Goal: Information Seeking & Learning: Learn about a topic

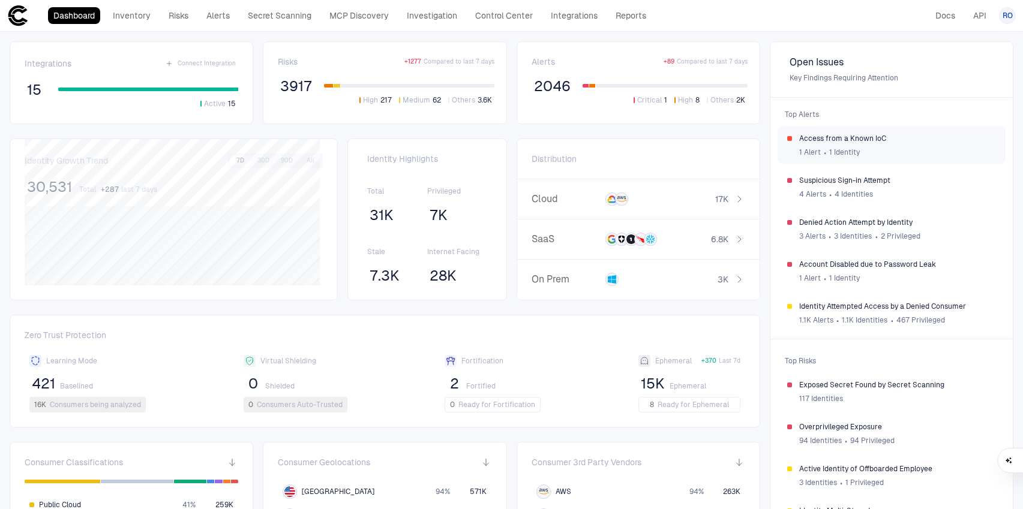
click at [871, 141] on span "Access from a Known IoC" at bounding box center [897, 139] width 197 height 10
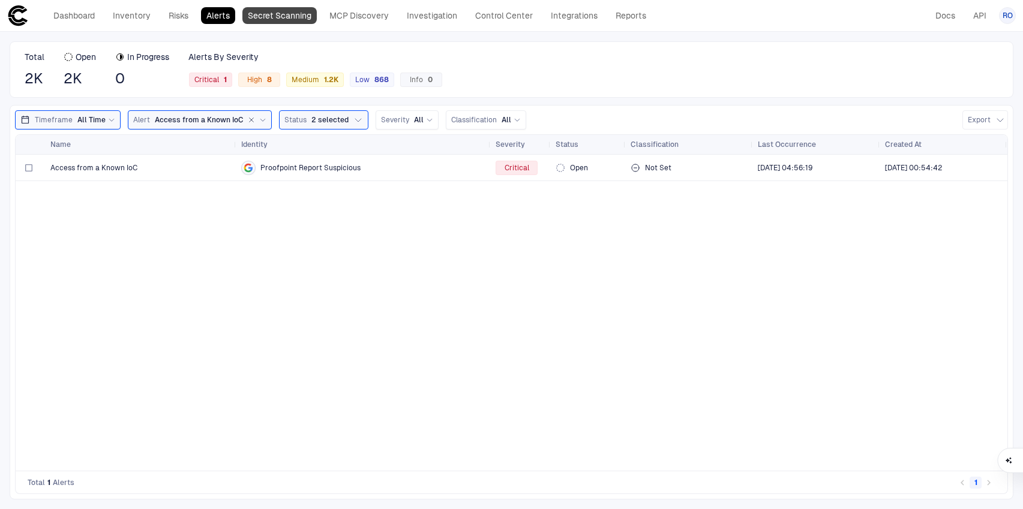
click at [311, 13] on link "Secret Scanning" at bounding box center [279, 15] width 74 height 17
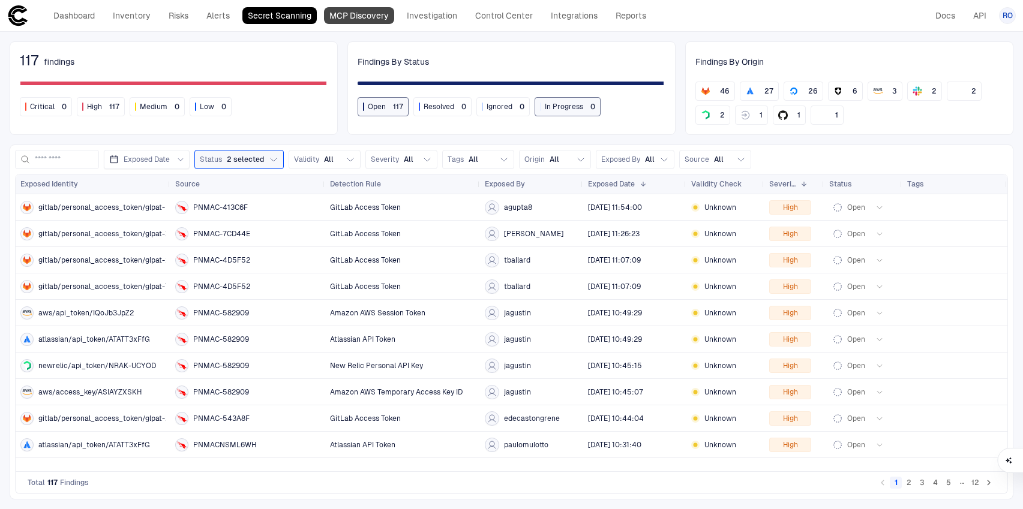
click at [364, 17] on link "MCP Discovery" at bounding box center [359, 15] width 70 height 17
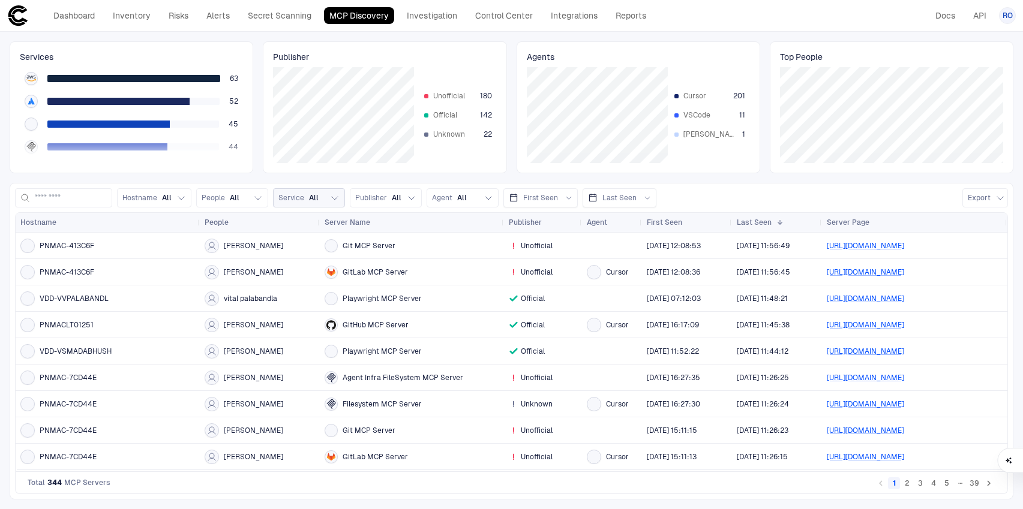
click at [304, 199] on span "Service" at bounding box center [291, 198] width 26 height 10
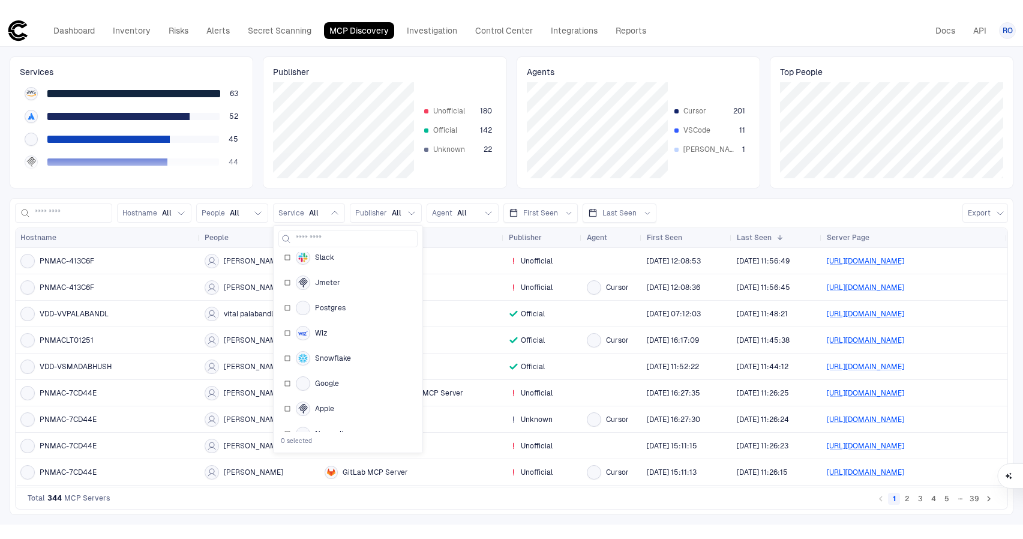
scroll to position [400, 0]
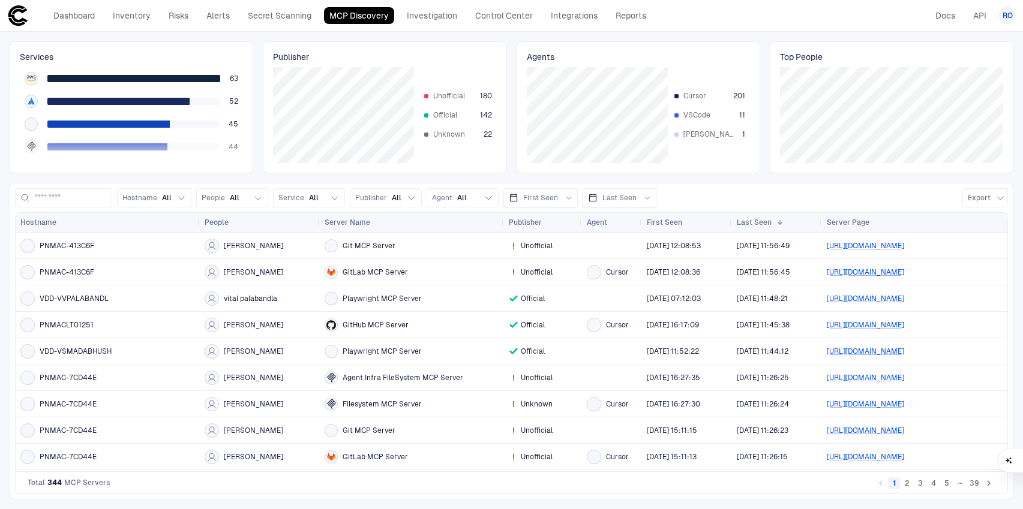
click at [571, 495] on div "Hostname All People All Service All Publisher All Agent All First Seen Last See…" at bounding box center [512, 341] width 1004 height 317
click at [908, 484] on button "2" at bounding box center [907, 484] width 12 height 12
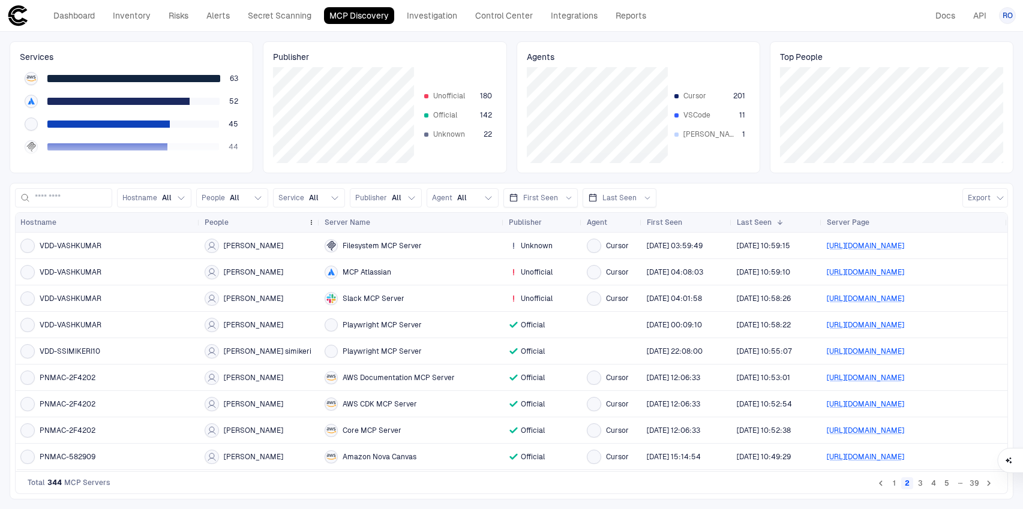
click at [238, 224] on div "People" at bounding box center [254, 222] width 98 height 13
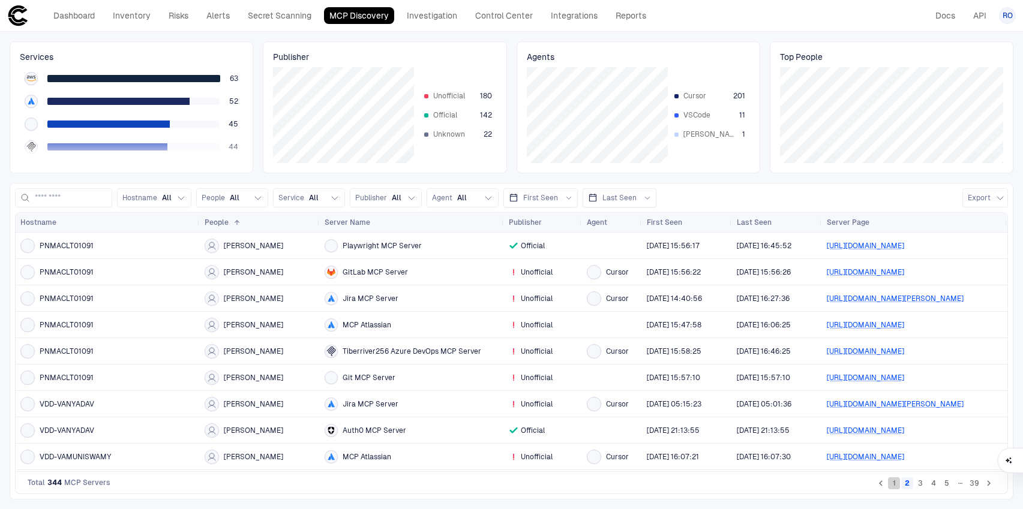
click at [893, 484] on button "1" at bounding box center [894, 484] width 12 height 12
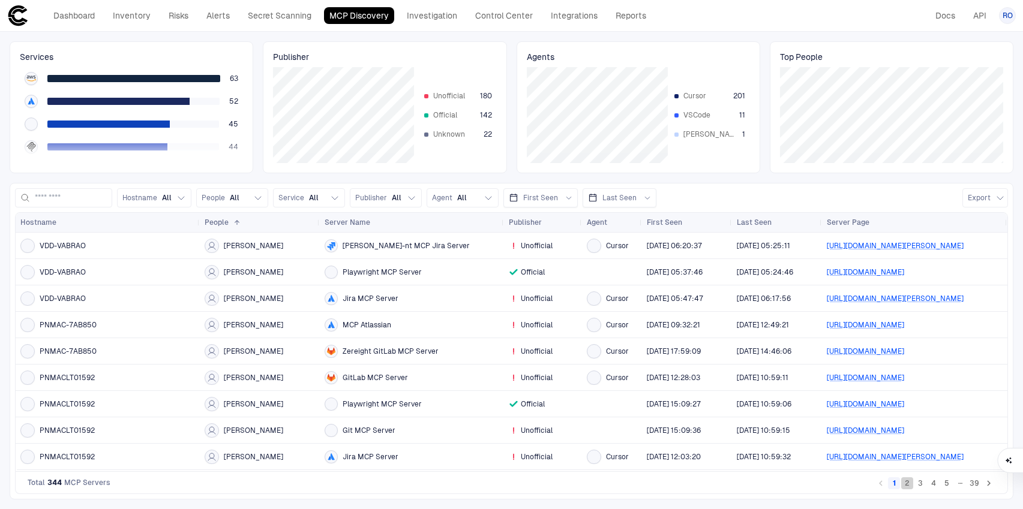
click at [907, 484] on button "2" at bounding box center [907, 484] width 12 height 12
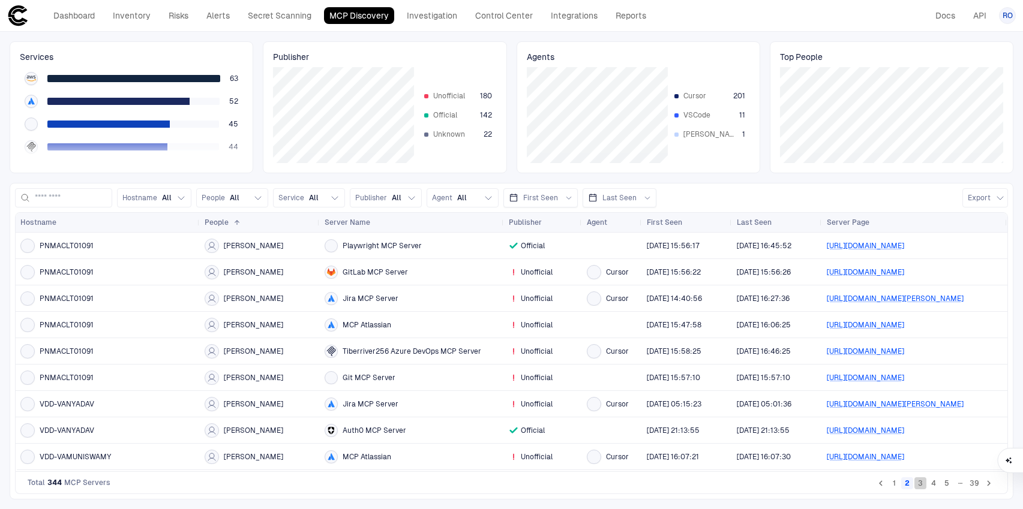
click at [920, 484] on button "3" at bounding box center [920, 484] width 12 height 12
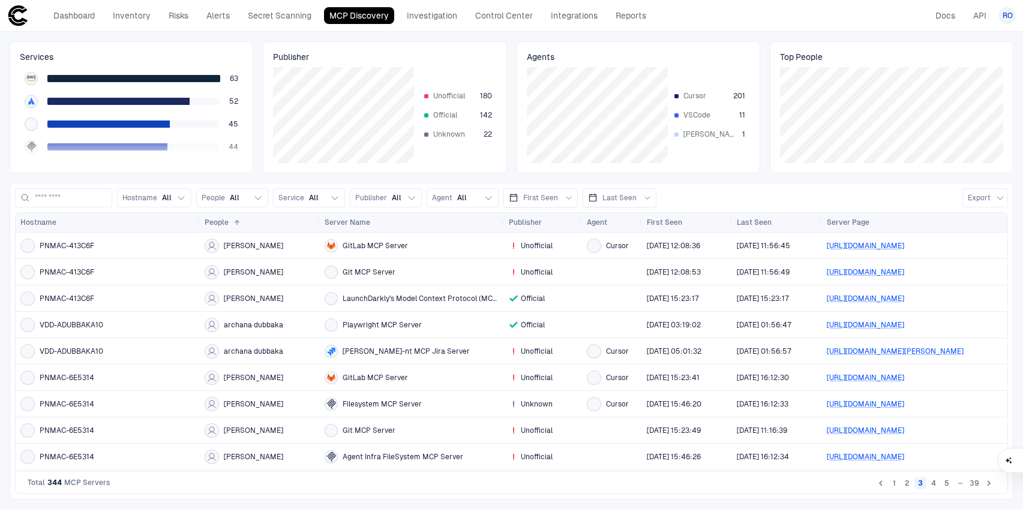
click at [935, 484] on button "4" at bounding box center [934, 484] width 12 height 12
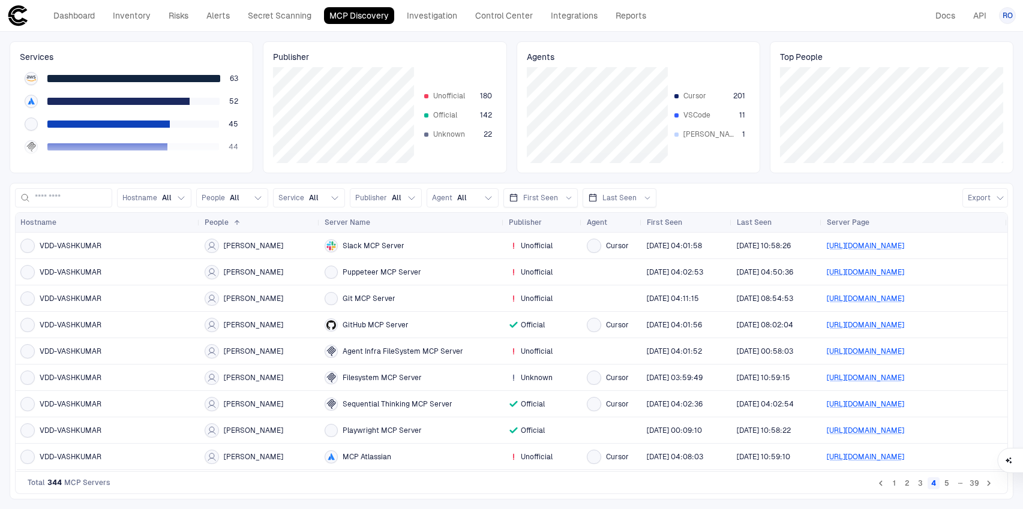
click at [948, 487] on button "5" at bounding box center [947, 484] width 12 height 12
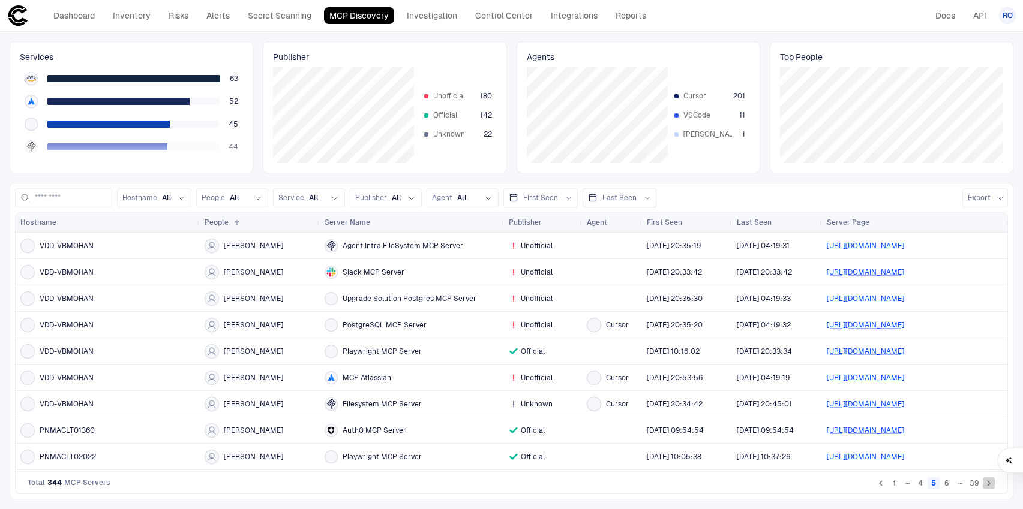
click at [989, 488] on icon "Go to next page" at bounding box center [988, 483] width 11 height 11
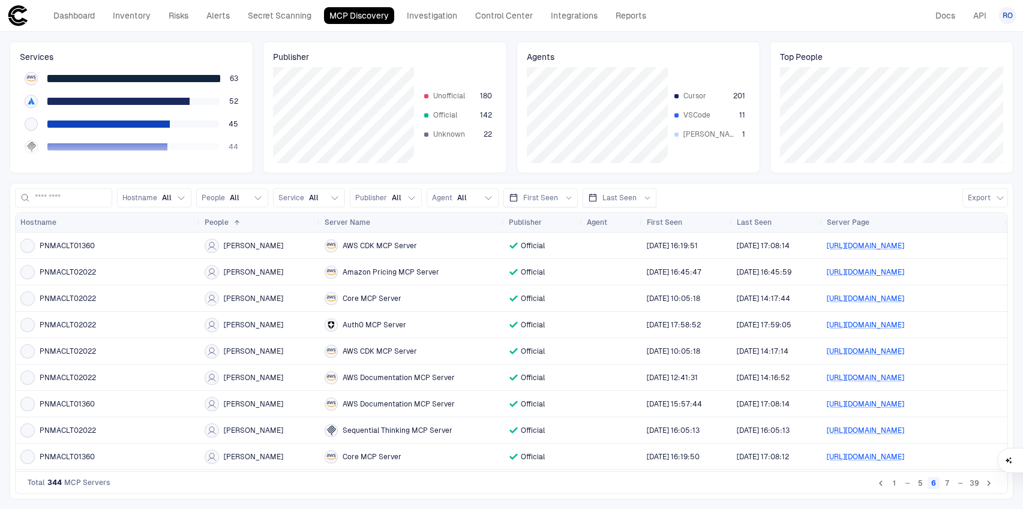
click at [989, 488] on icon "Go to next page" at bounding box center [988, 483] width 11 height 11
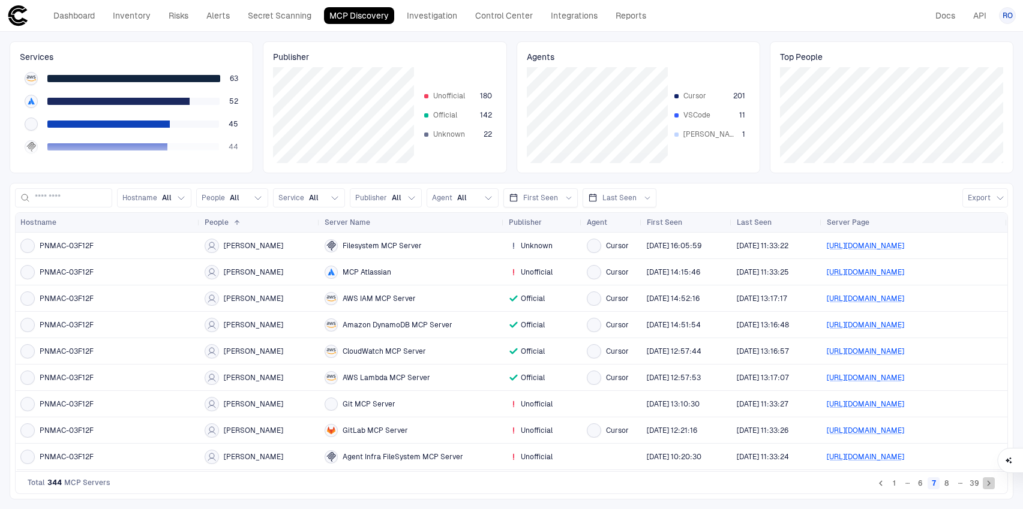
click at [989, 488] on icon "Go to next page" at bounding box center [988, 483] width 11 height 11
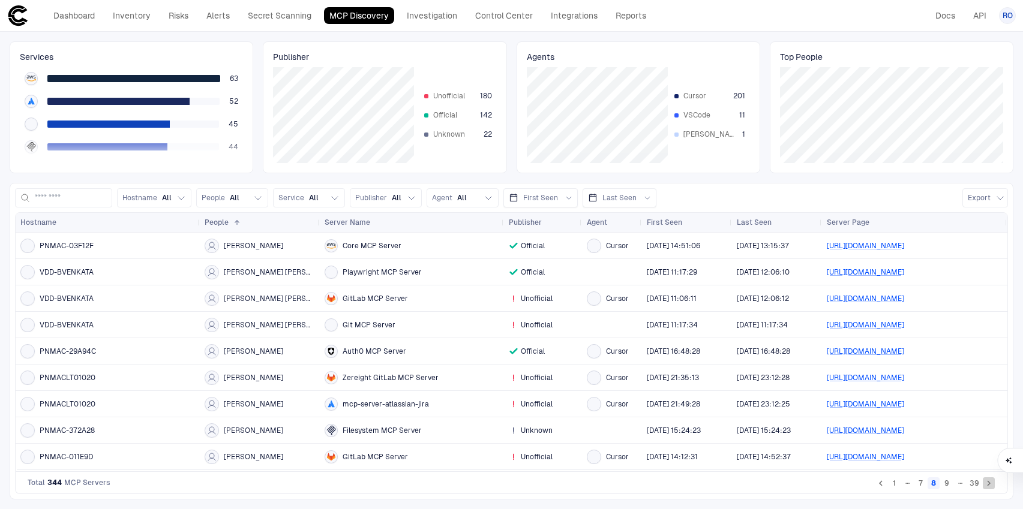
click at [989, 488] on icon "Go to next page" at bounding box center [988, 483] width 11 height 11
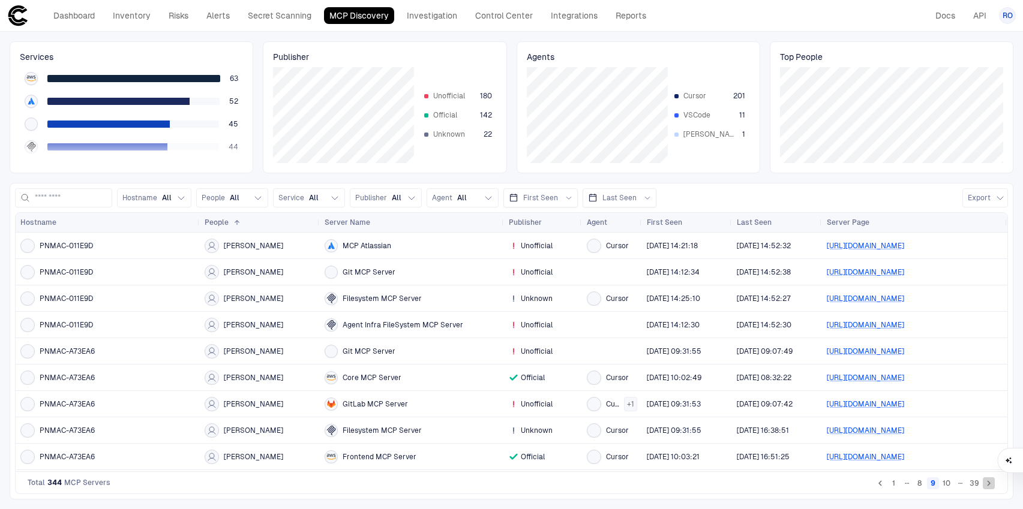
click at [989, 488] on icon "Go to next page" at bounding box center [988, 483] width 11 height 11
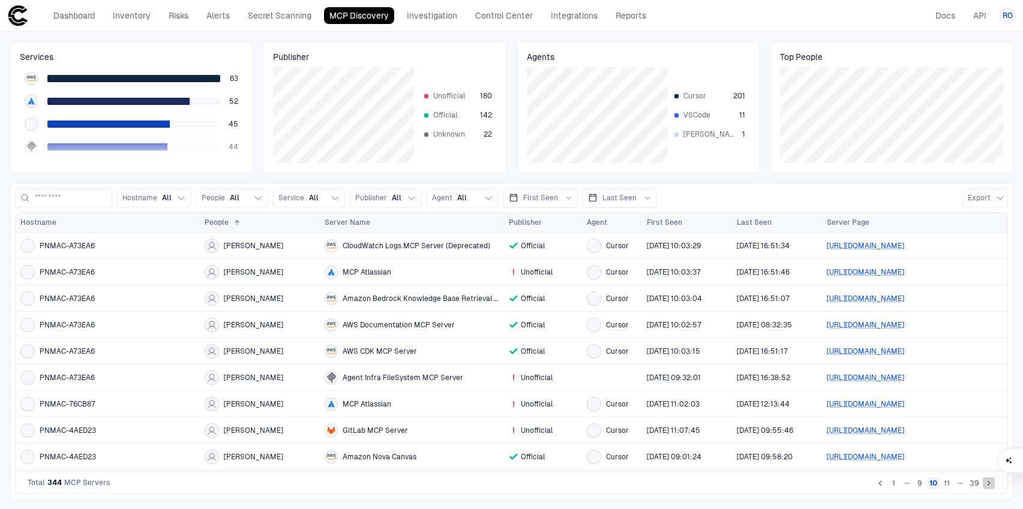
click at [989, 488] on icon "Go to next page" at bounding box center [988, 483] width 11 height 11
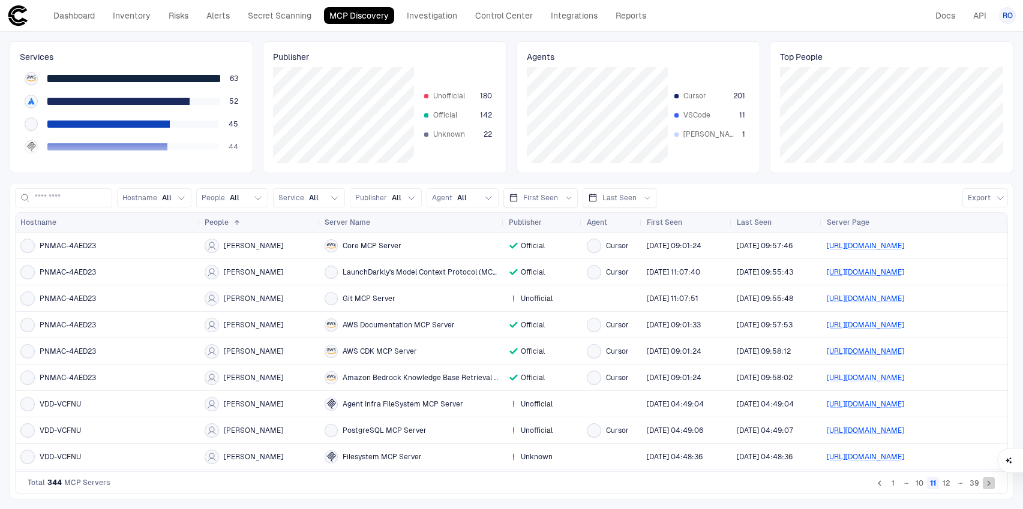
click at [989, 488] on icon "Go to next page" at bounding box center [988, 483] width 11 height 11
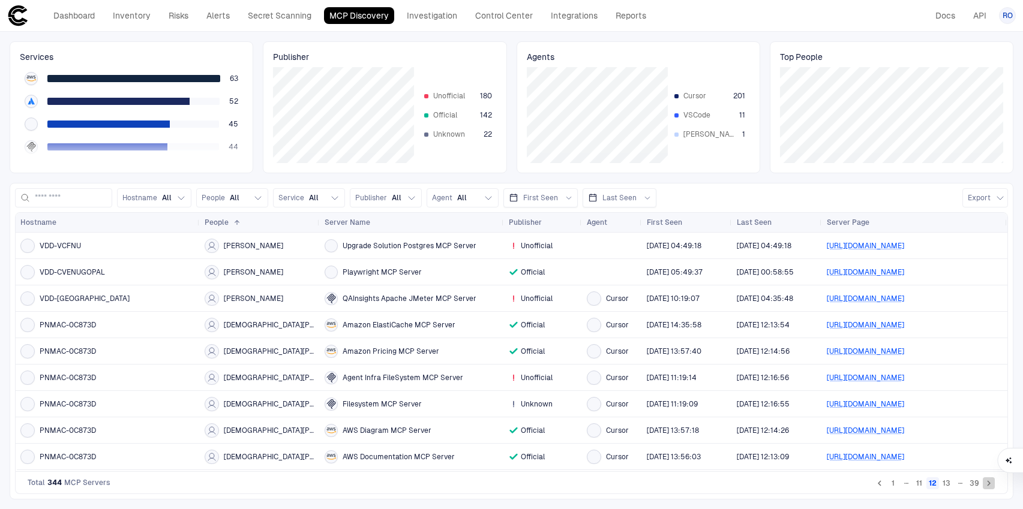
click at [989, 488] on icon "Go to next page" at bounding box center [988, 483] width 11 height 11
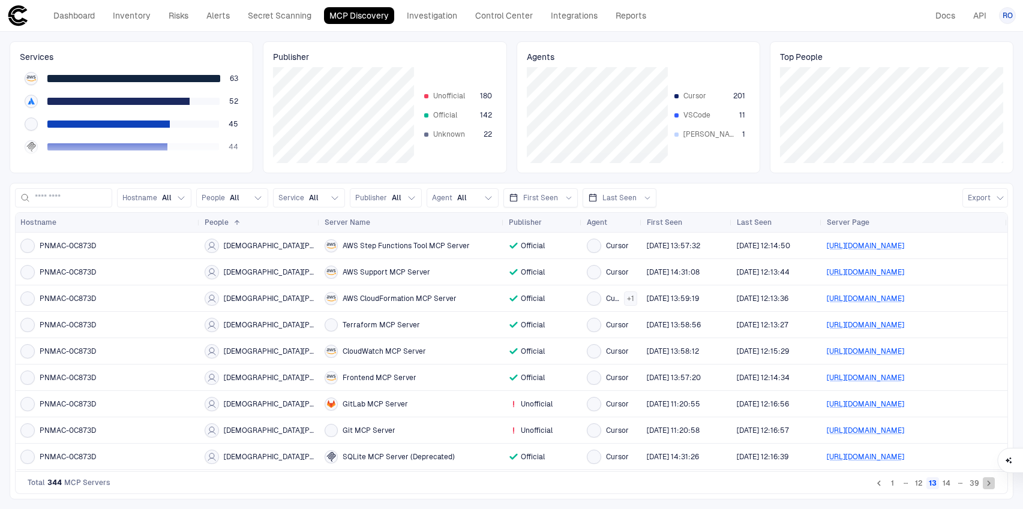
click at [989, 488] on icon "Go to next page" at bounding box center [988, 483] width 11 height 11
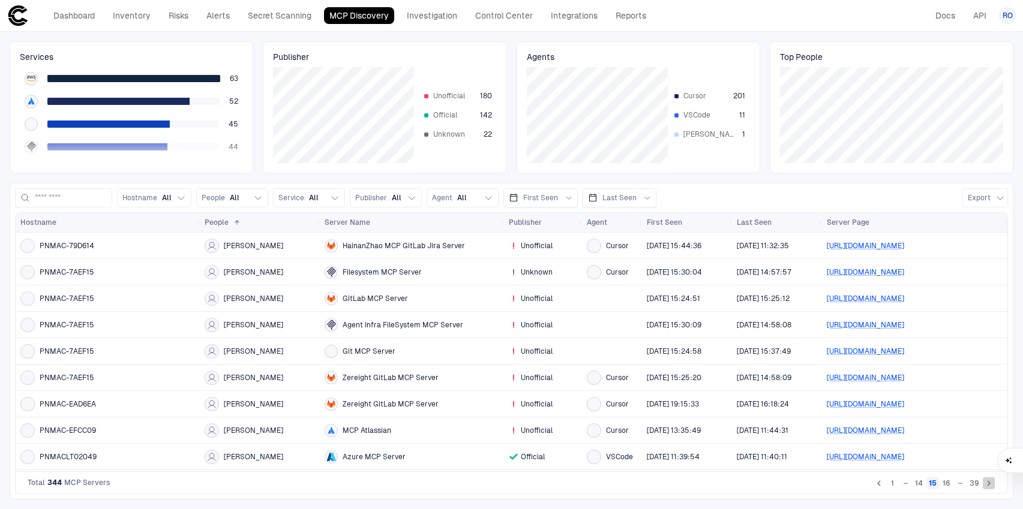
click at [989, 488] on icon "Go to next page" at bounding box center [988, 483] width 11 height 11
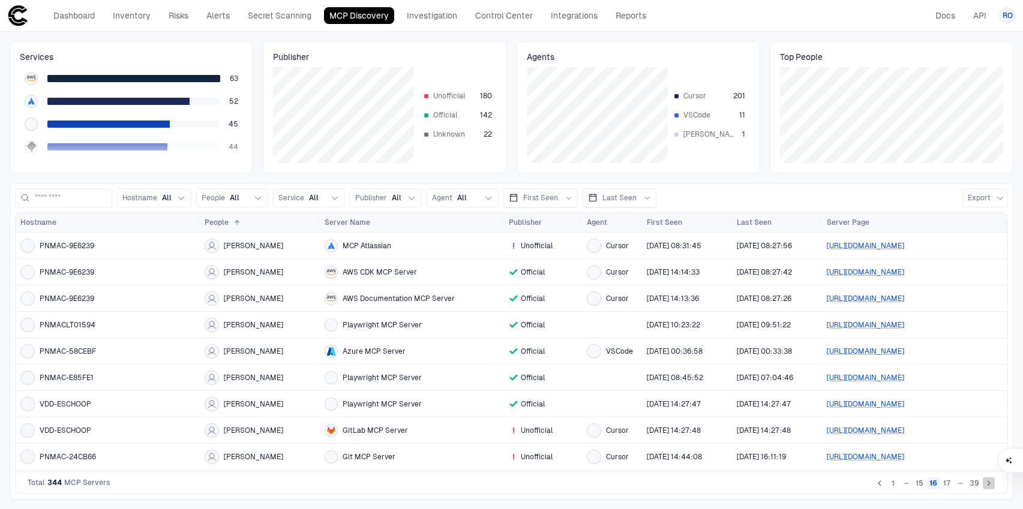
click at [989, 488] on icon "Go to next page" at bounding box center [988, 483] width 11 height 11
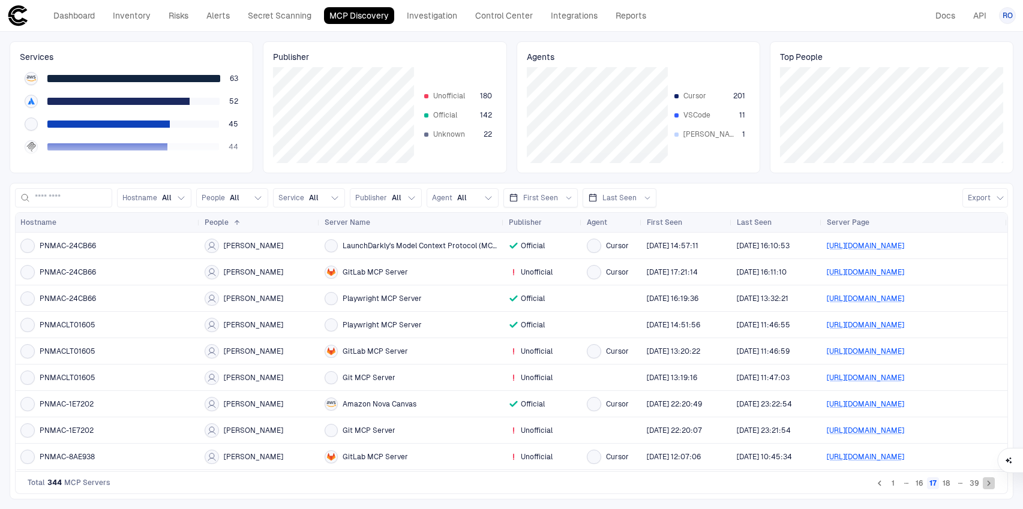
click at [989, 488] on icon "Go to next page" at bounding box center [988, 483] width 11 height 11
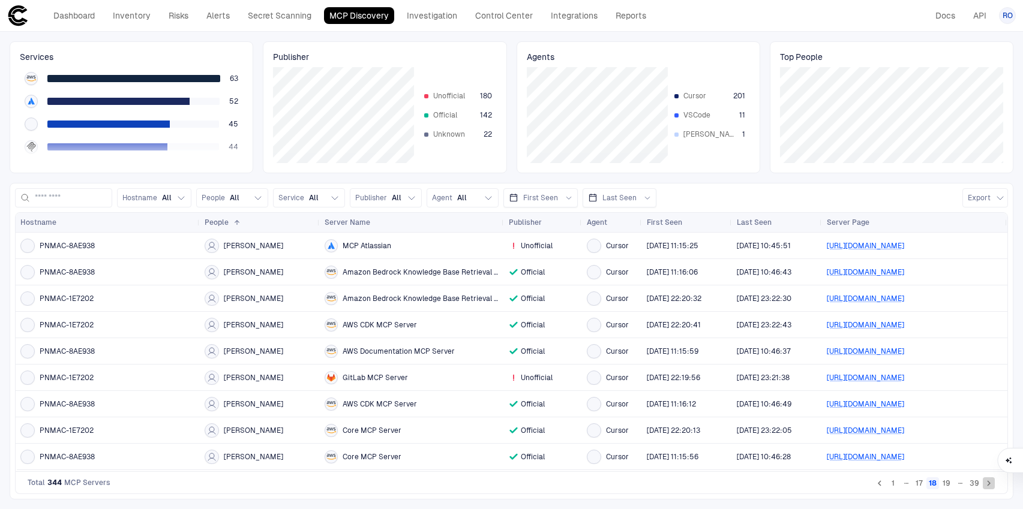
click at [989, 488] on icon "Go to next page" at bounding box center [988, 483] width 11 height 11
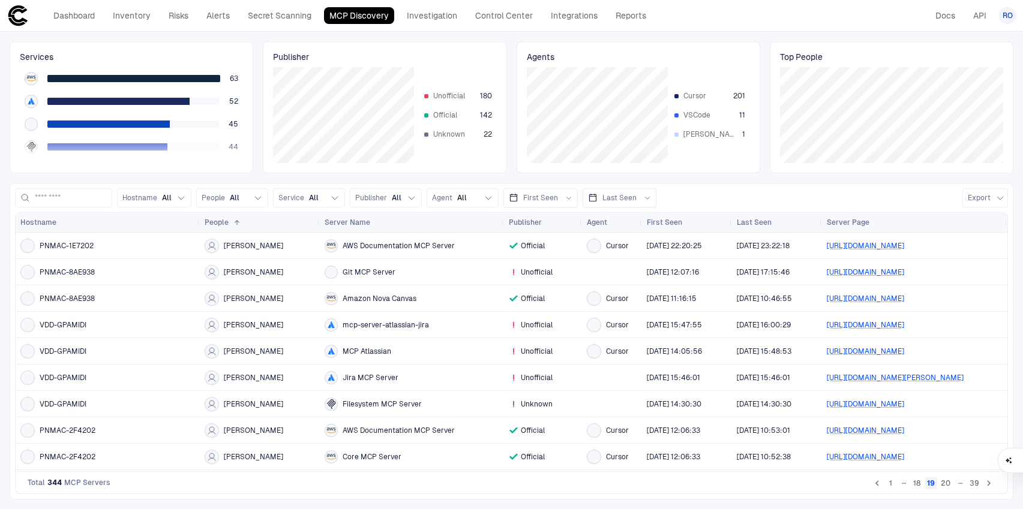
click at [989, 488] on icon "Go to next page" at bounding box center [988, 483] width 11 height 11
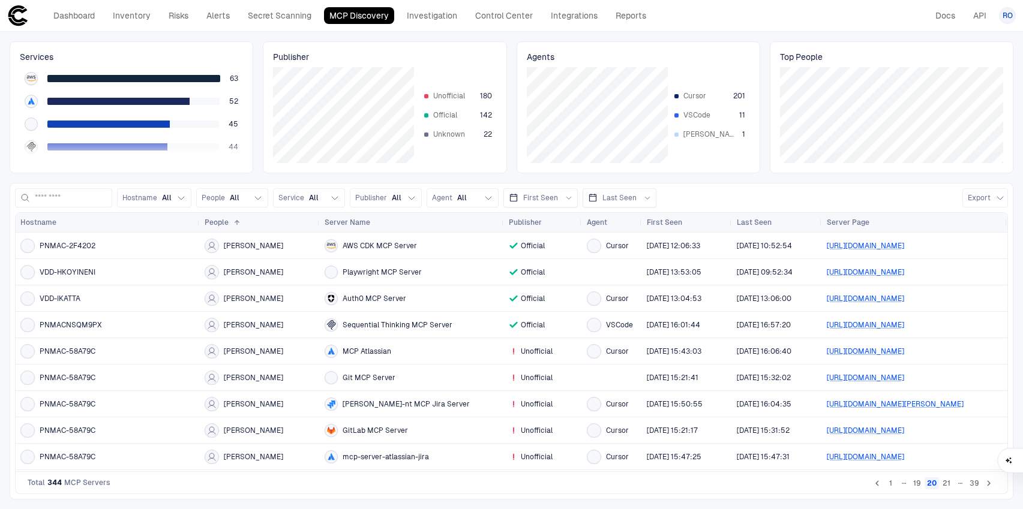
click at [989, 488] on icon "Go to next page" at bounding box center [988, 483] width 11 height 11
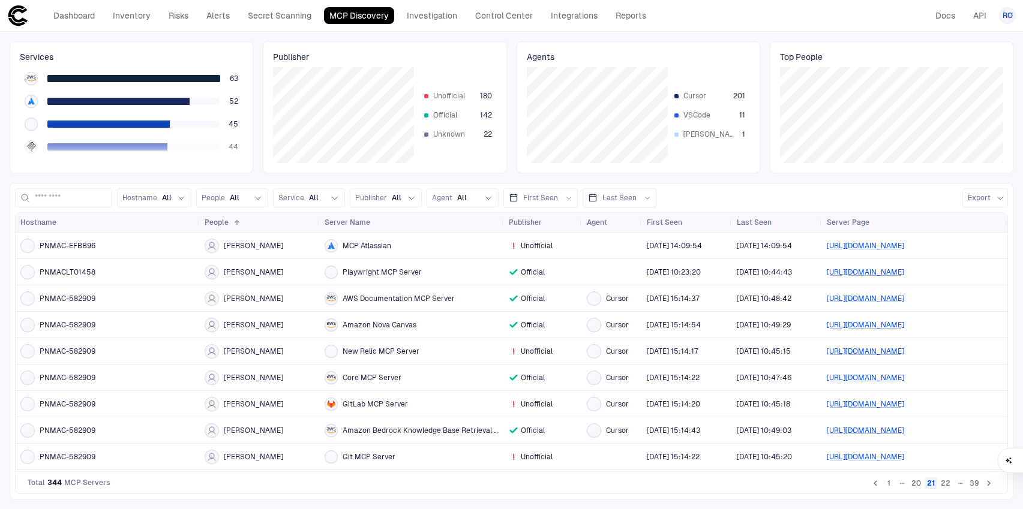
click at [989, 488] on icon "Go to next page" at bounding box center [988, 483] width 11 height 11
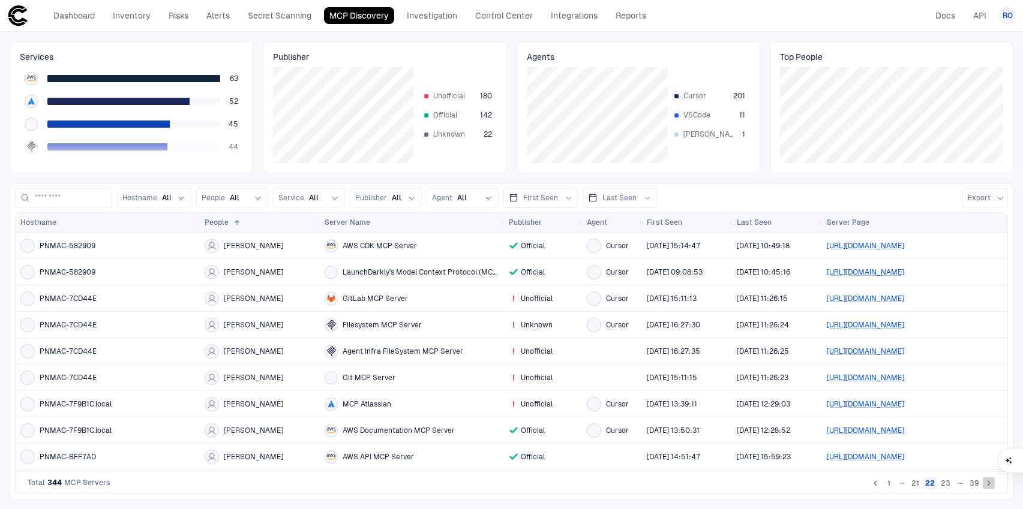
click at [989, 488] on icon "Go to next page" at bounding box center [988, 483] width 11 height 11
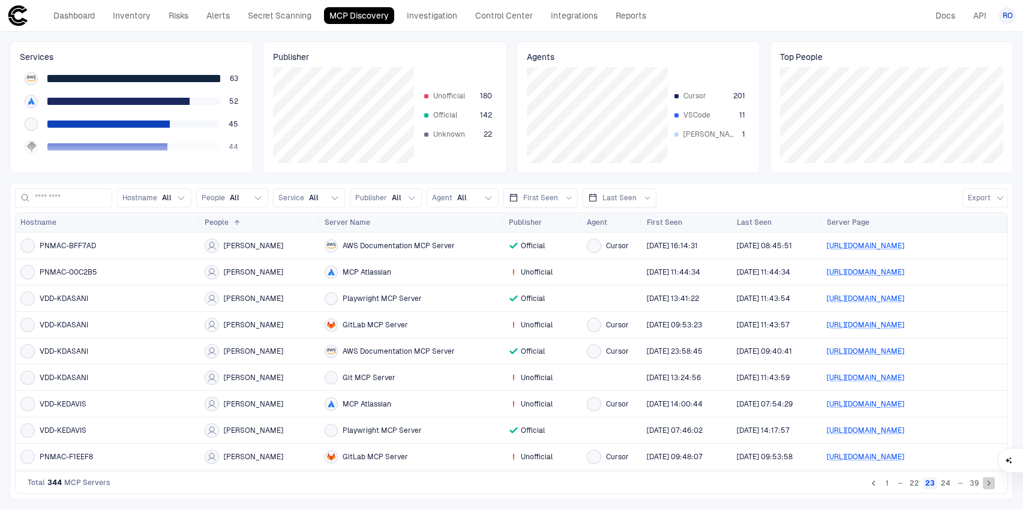
click at [989, 488] on icon "Go to next page" at bounding box center [988, 483] width 11 height 11
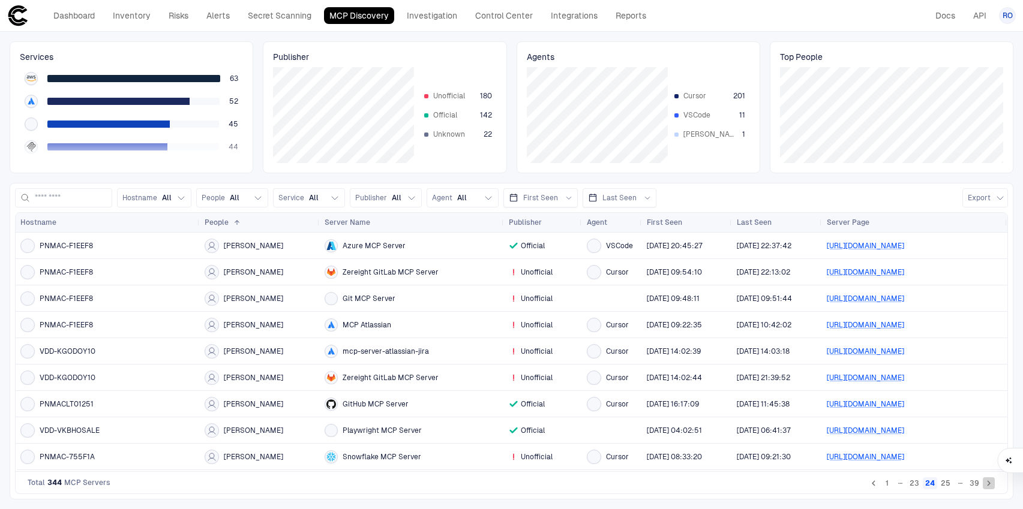
click at [989, 488] on icon "Go to next page" at bounding box center [988, 483] width 11 height 11
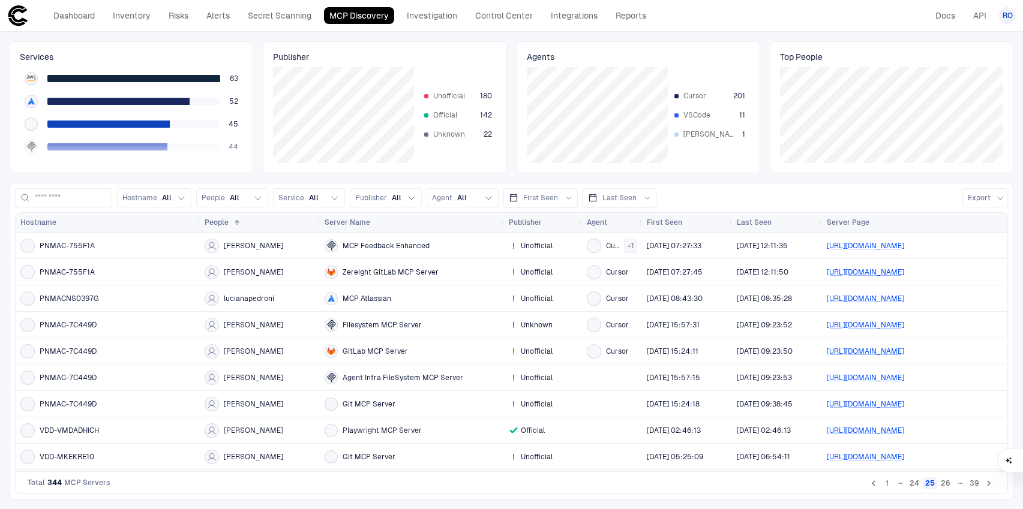
click at [871, 485] on icon "Go to previous page" at bounding box center [873, 483] width 11 height 11
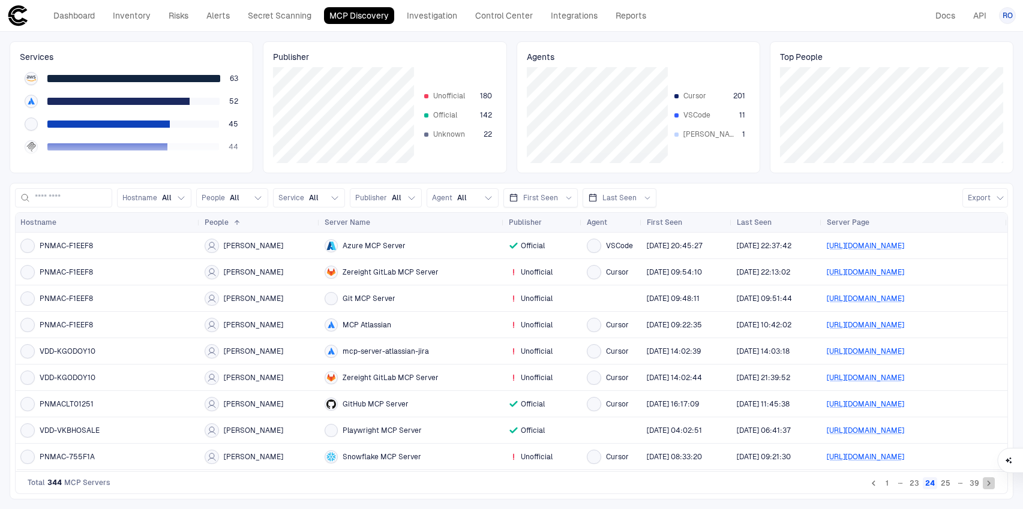
click at [988, 485] on icon "Go to next page" at bounding box center [988, 483] width 11 height 11
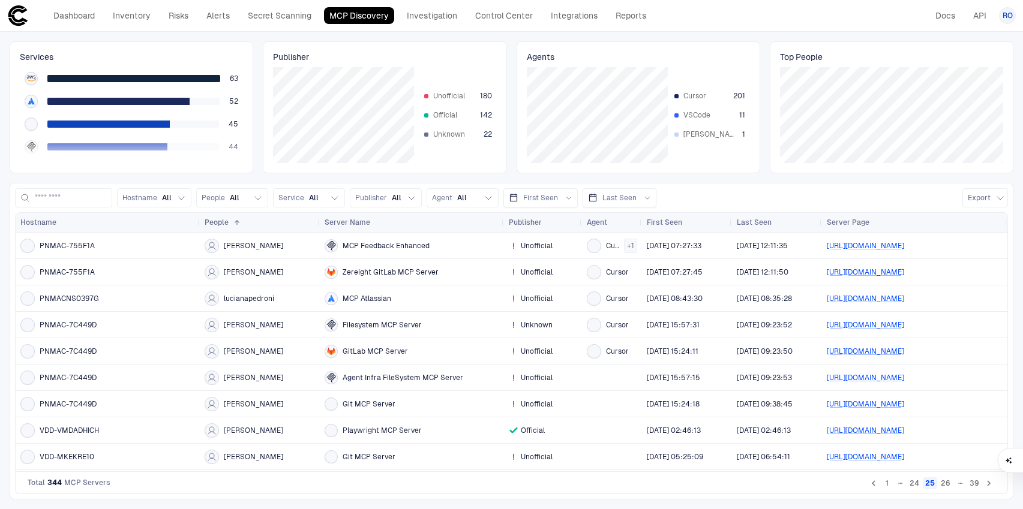
click at [988, 485] on icon "Go to next page" at bounding box center [988, 483] width 11 height 11
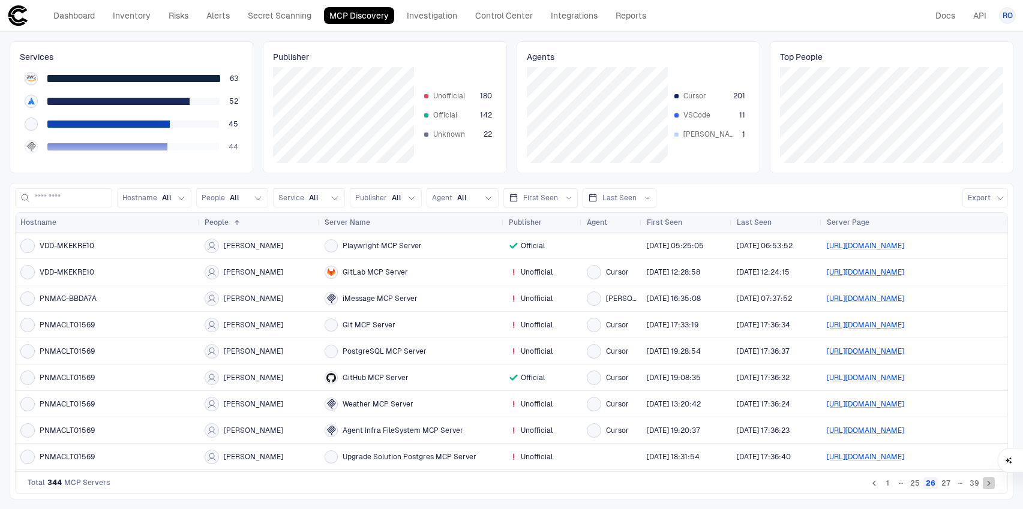
click at [988, 485] on icon "Go to next page" at bounding box center [988, 483] width 11 height 11
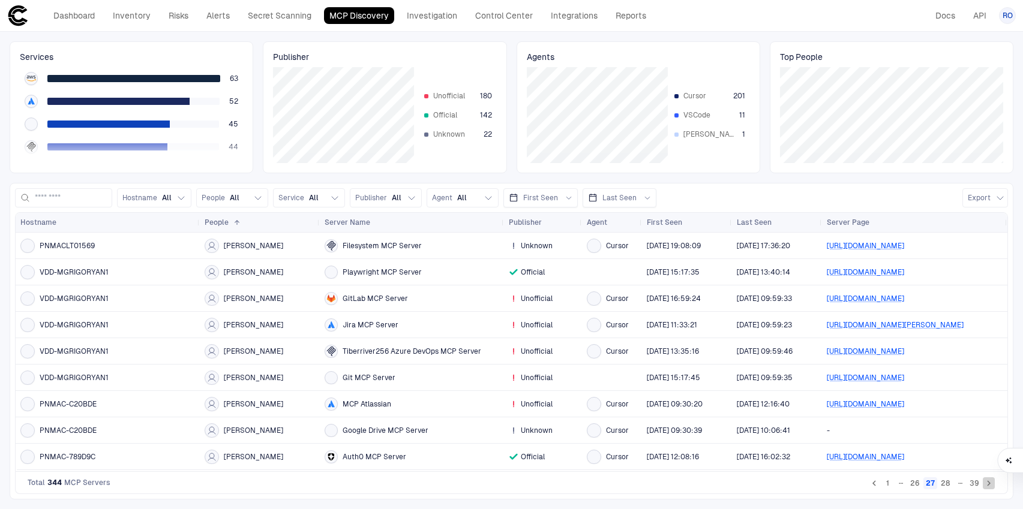
click at [988, 485] on icon "Go to next page" at bounding box center [988, 483] width 11 height 11
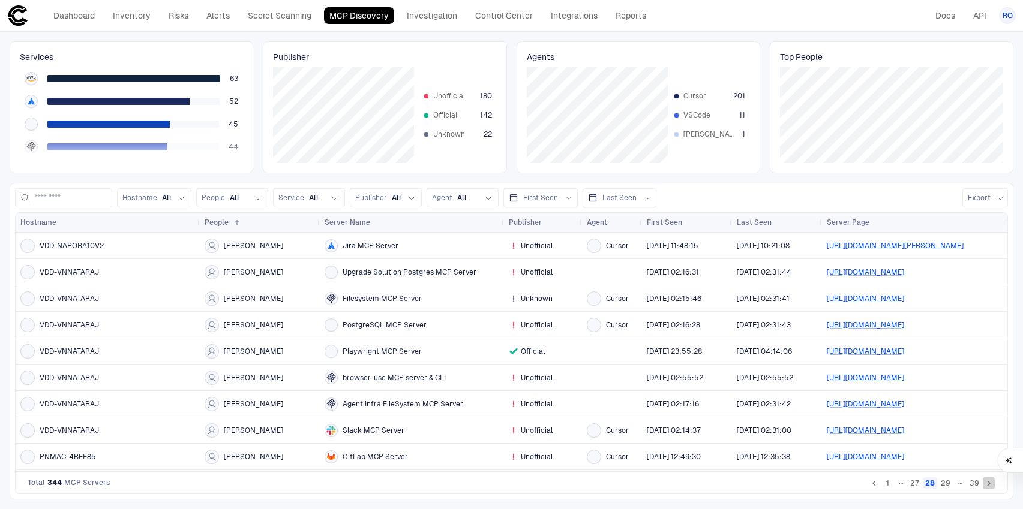
click at [988, 485] on icon "Go to next page" at bounding box center [988, 483] width 11 height 11
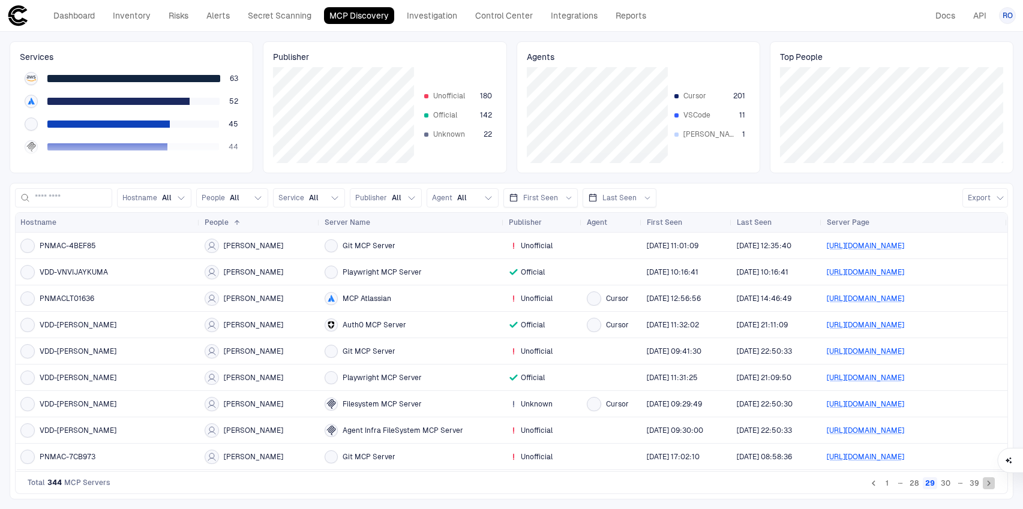
click at [988, 485] on icon "Go to next page" at bounding box center [988, 483] width 11 height 11
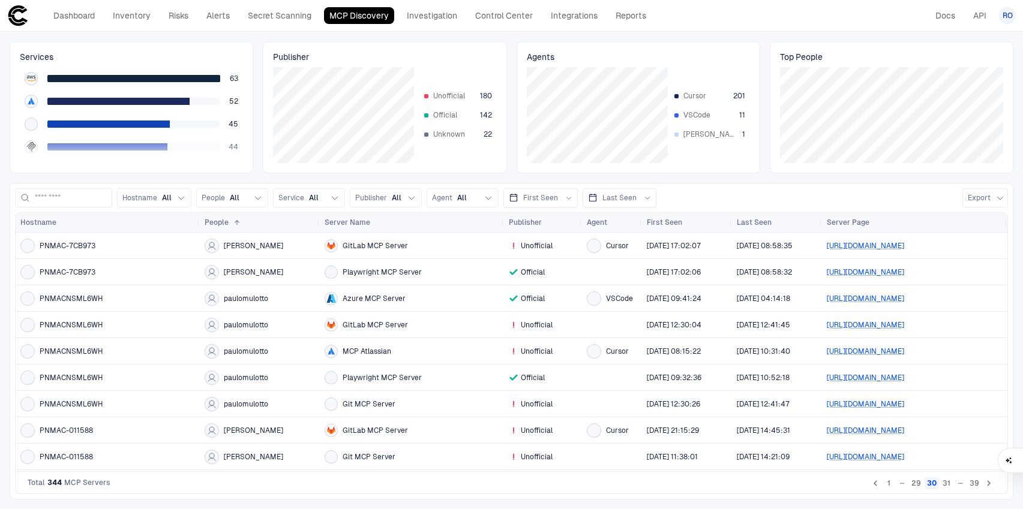
click at [988, 485] on icon "Go to next page" at bounding box center [988, 483] width 11 height 11
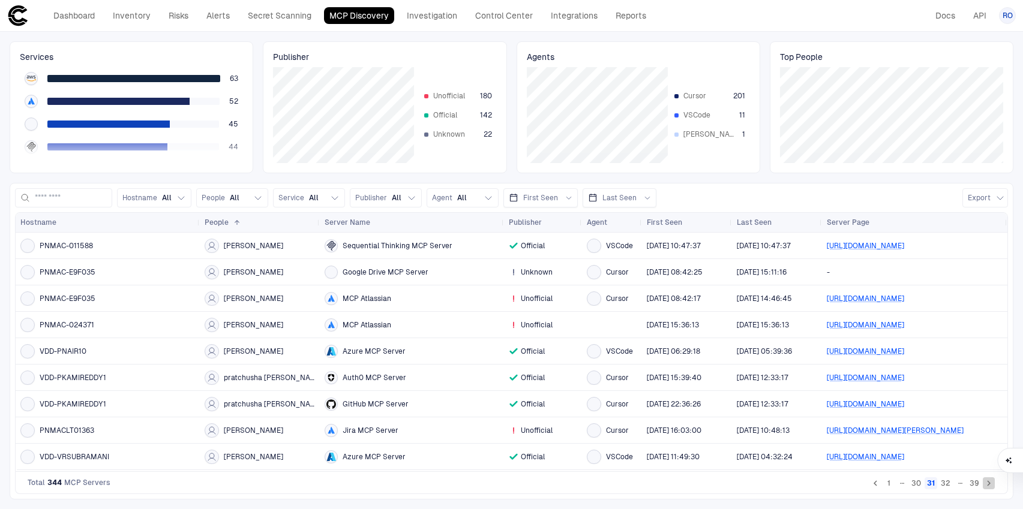
click at [988, 484] on icon "Go to next page" at bounding box center [988, 483] width 11 height 11
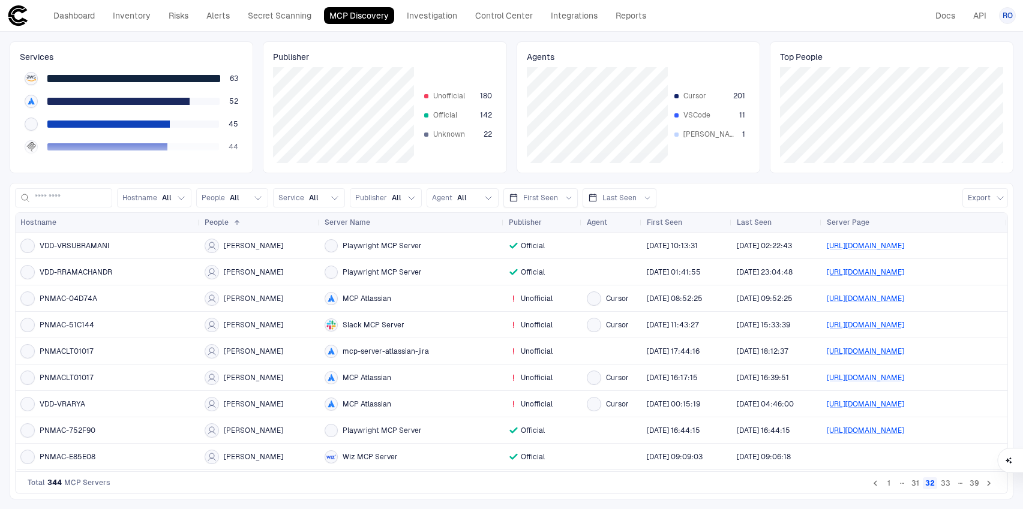
click at [988, 484] on icon "Go to next page" at bounding box center [988, 483] width 11 height 11
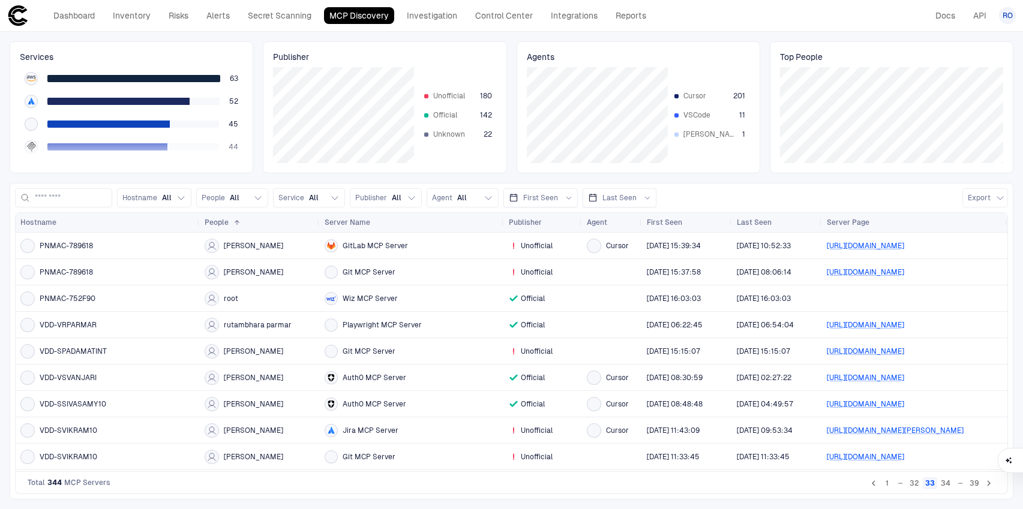
click at [874, 485] on icon "Go to previous page" at bounding box center [873, 483] width 11 height 11
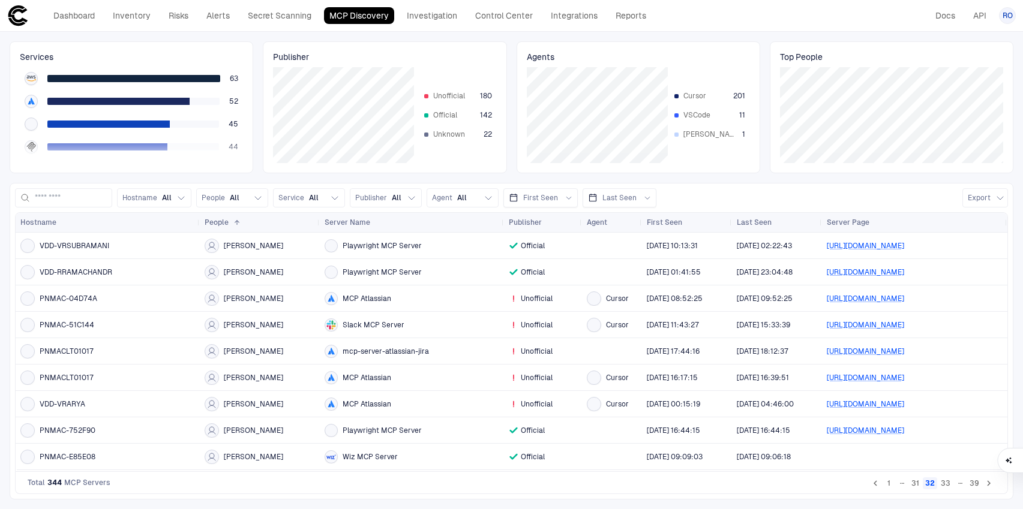
click at [991, 485] on icon "Go to next page" at bounding box center [988, 483] width 11 height 11
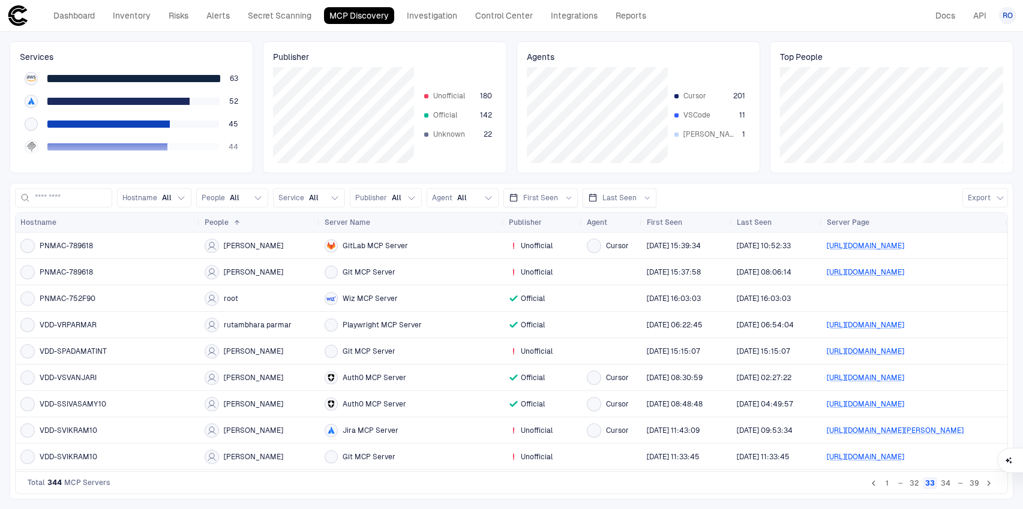
click at [991, 485] on icon "Go to next page" at bounding box center [988, 483] width 11 height 11
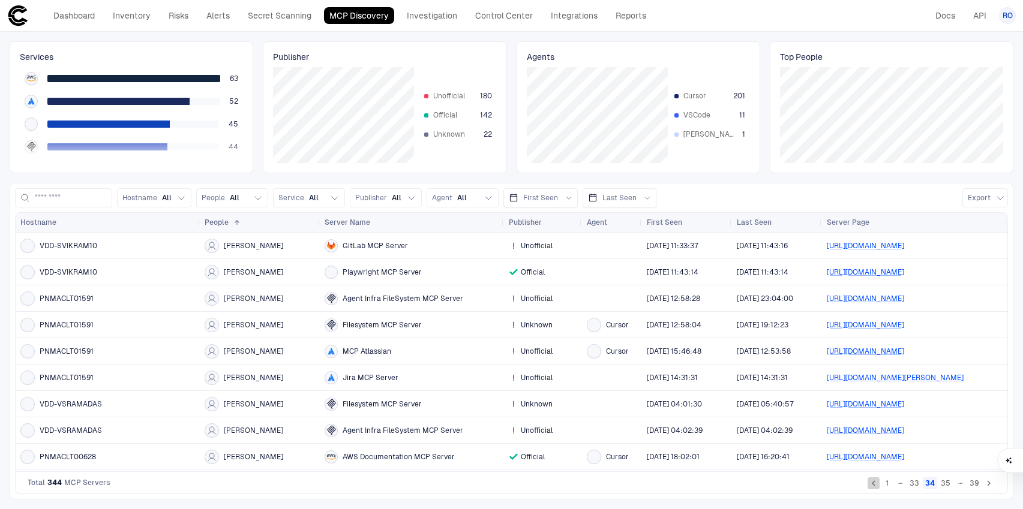
click at [876, 487] on icon "Go to previous page" at bounding box center [873, 483] width 11 height 11
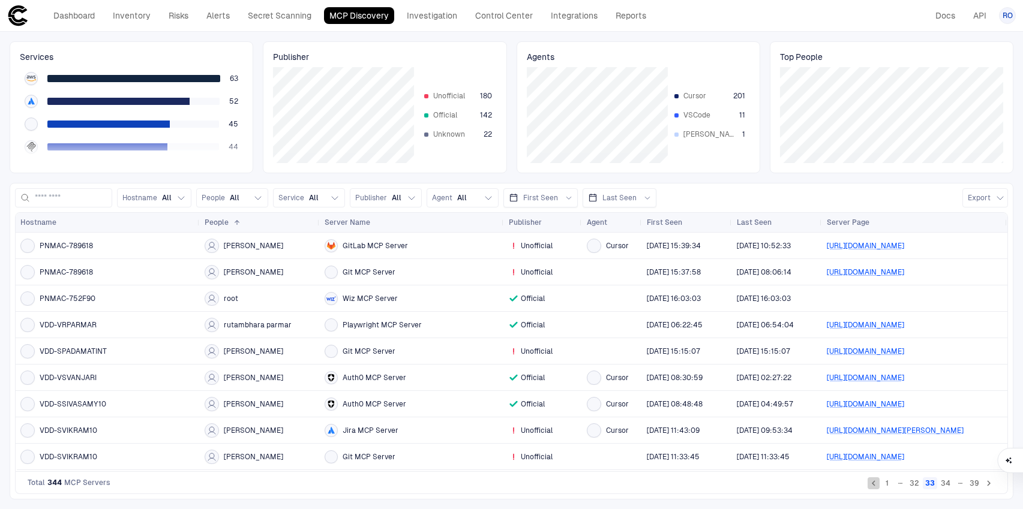
click at [876, 487] on icon "Go to previous page" at bounding box center [873, 483] width 11 height 11
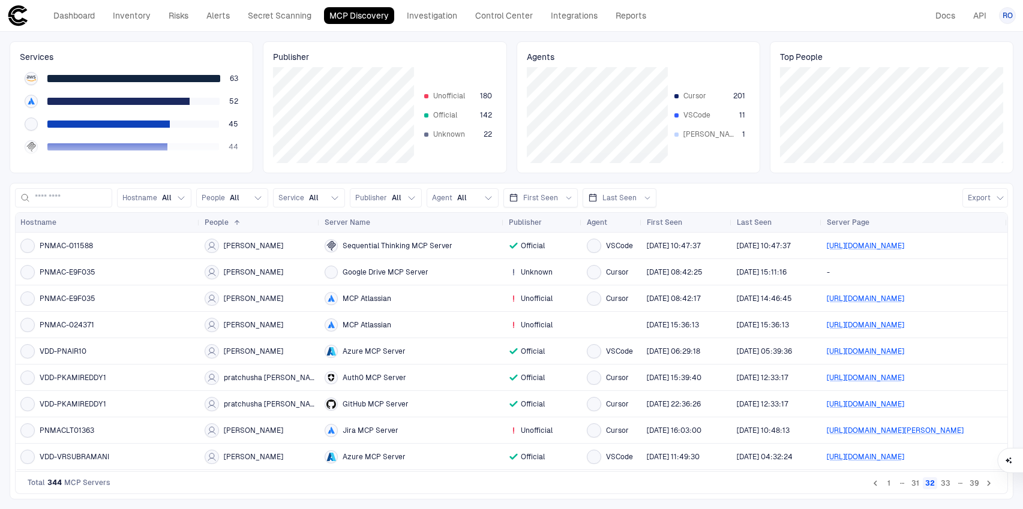
click at [877, 487] on icon "Go to previous page" at bounding box center [875, 483] width 11 height 11
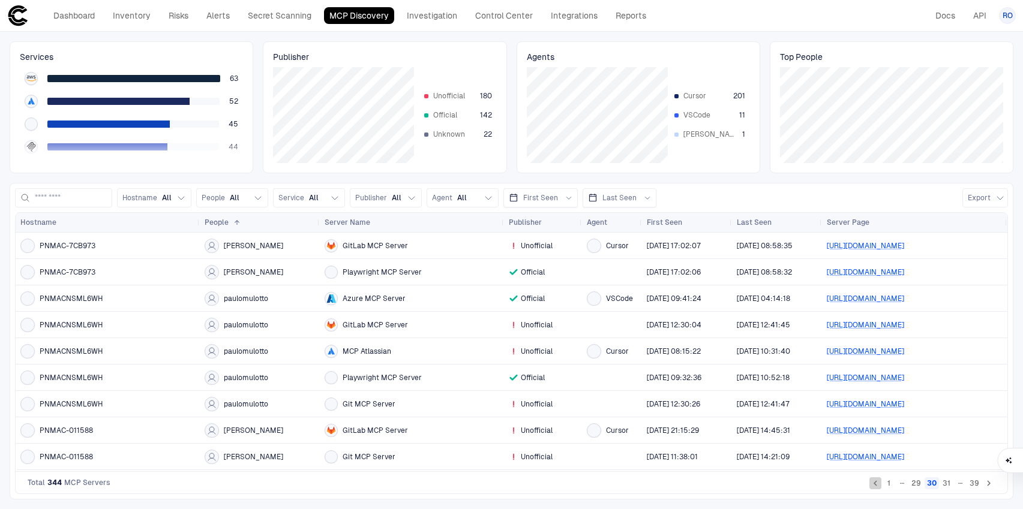
click at [877, 487] on icon "Go to previous page" at bounding box center [875, 483] width 11 height 11
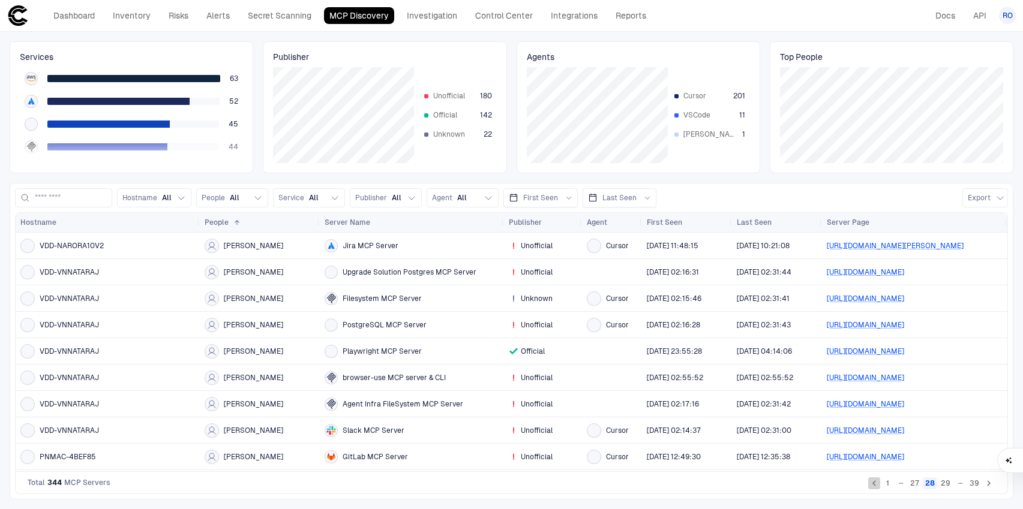
click at [877, 487] on icon "Go to previous page" at bounding box center [874, 483] width 11 height 11
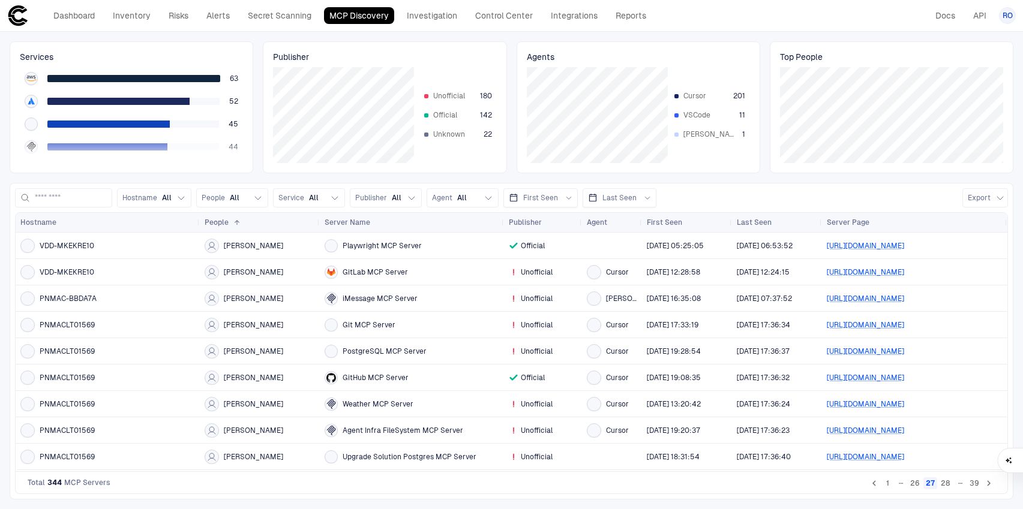
click at [877, 487] on icon "Go to previous page" at bounding box center [874, 483] width 11 height 11
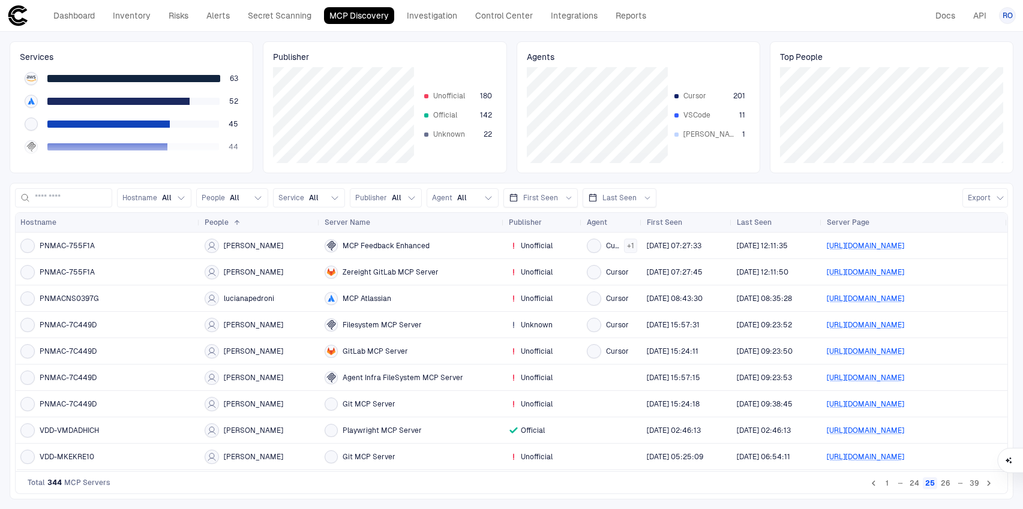
click at [877, 488] on icon "Go to previous page" at bounding box center [873, 483] width 11 height 11
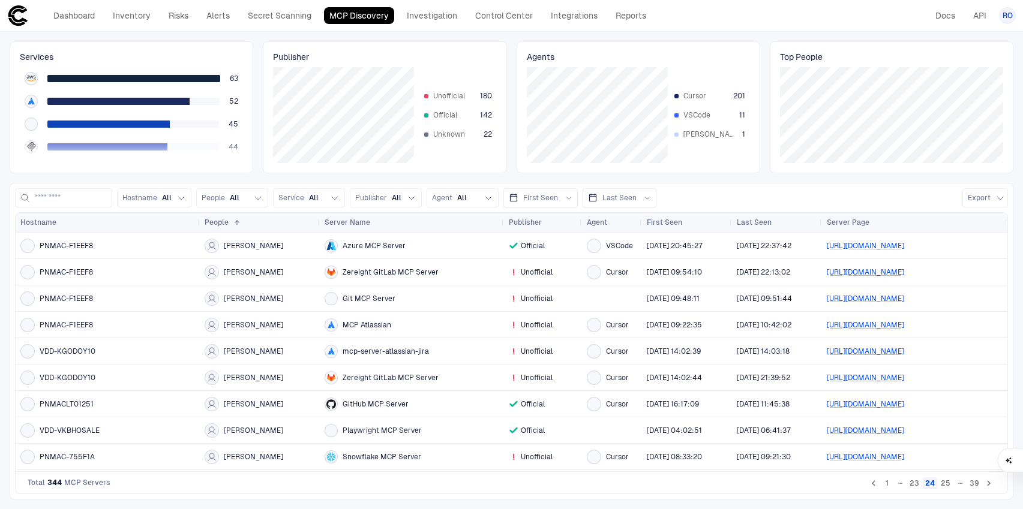
click at [877, 488] on icon "Go to previous page" at bounding box center [873, 483] width 11 height 11
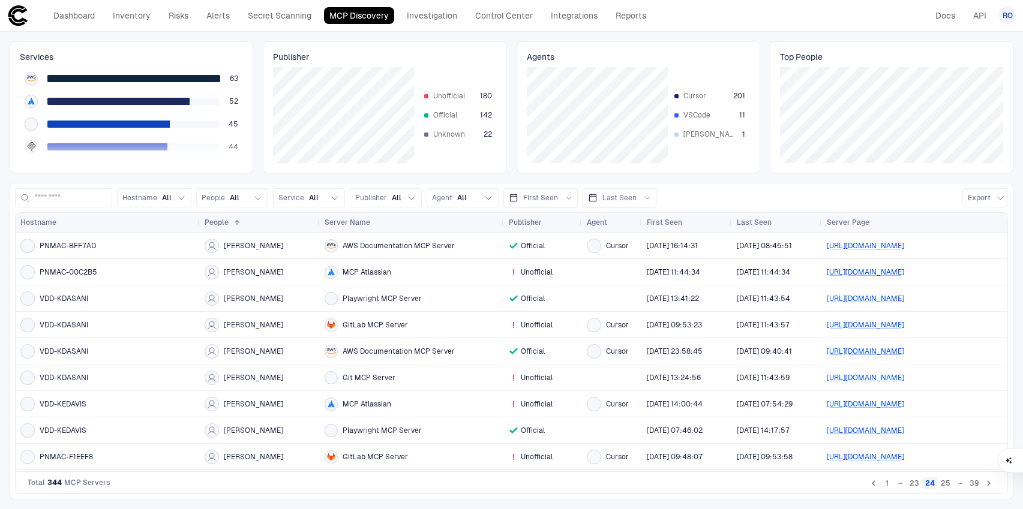
click at [877, 488] on icon "Go to previous page" at bounding box center [873, 483] width 11 height 11
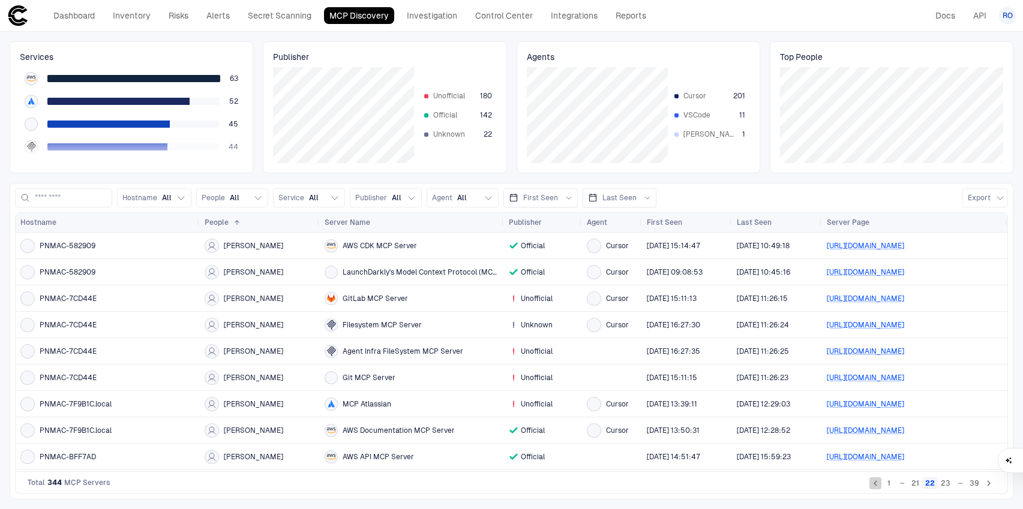
click at [877, 488] on icon "Go to previous page" at bounding box center [875, 483] width 11 height 11
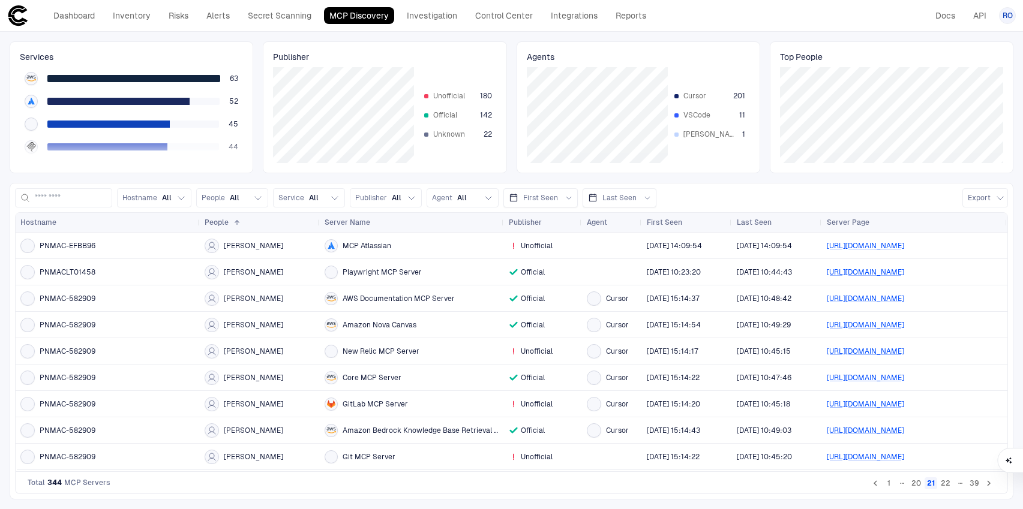
click at [877, 488] on icon "Go to previous page" at bounding box center [875, 483] width 11 height 11
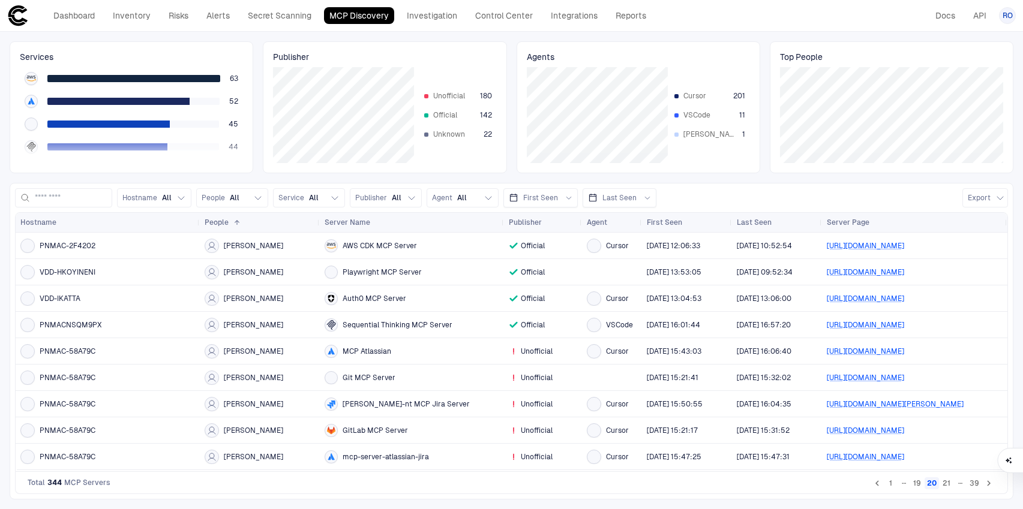
click at [877, 488] on icon "Go to previous page" at bounding box center [877, 483] width 11 height 11
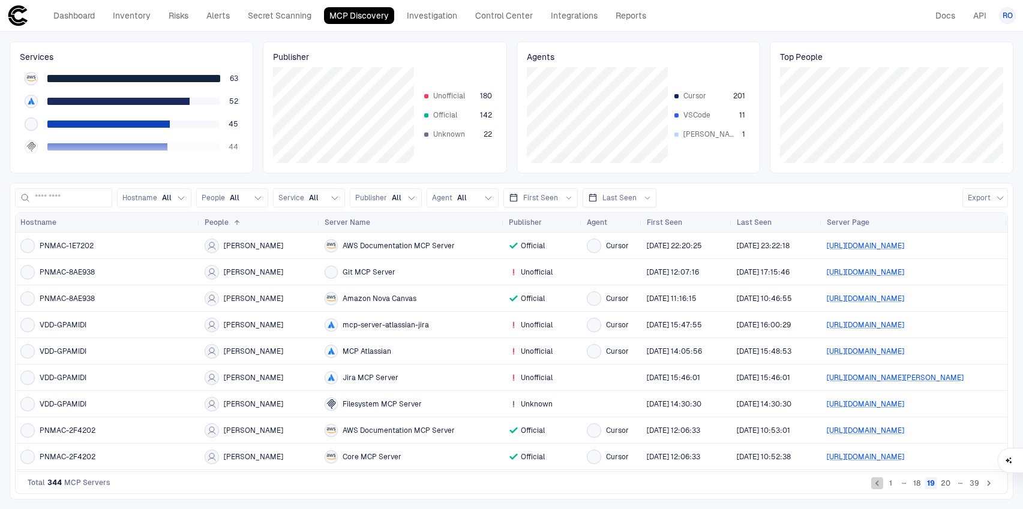
click at [877, 488] on icon "Go to previous page" at bounding box center [877, 483] width 11 height 11
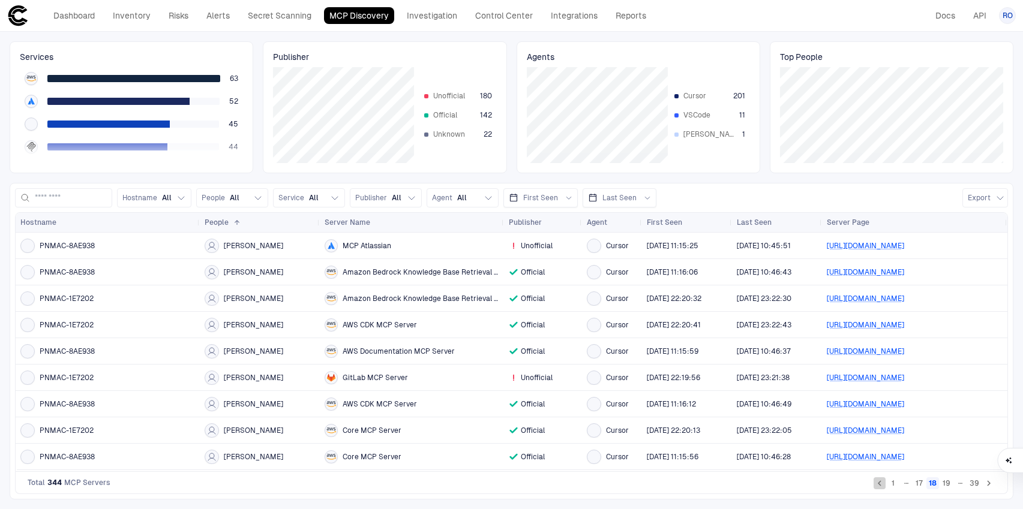
click at [877, 488] on icon "Go to previous page" at bounding box center [879, 483] width 11 height 11
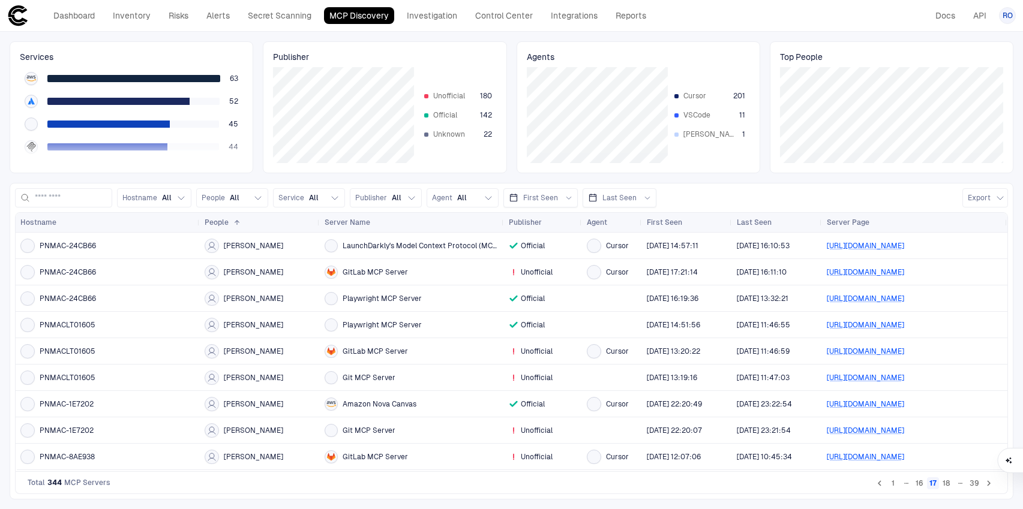
click at [877, 488] on icon "Go to previous page" at bounding box center [879, 483] width 11 height 11
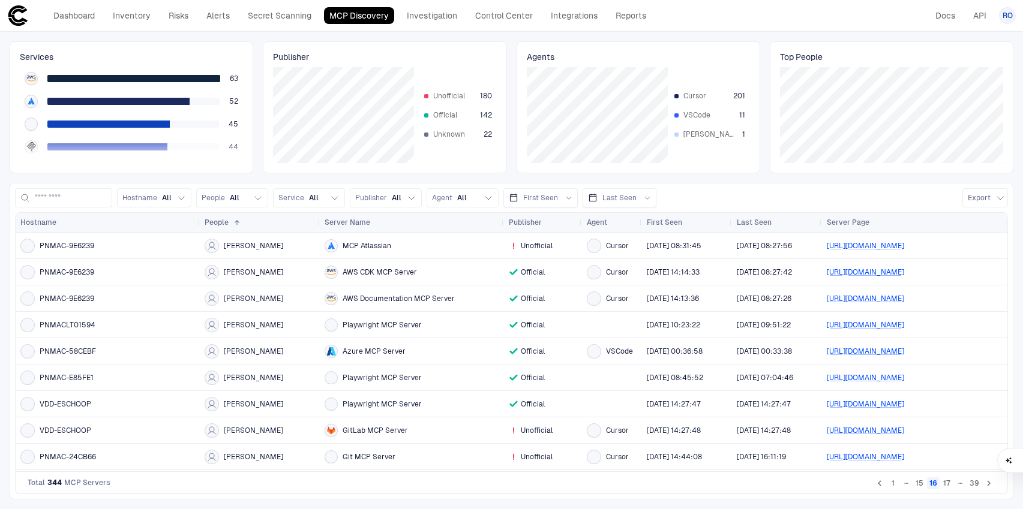
click at [877, 488] on icon "Go to previous page" at bounding box center [879, 483] width 11 height 11
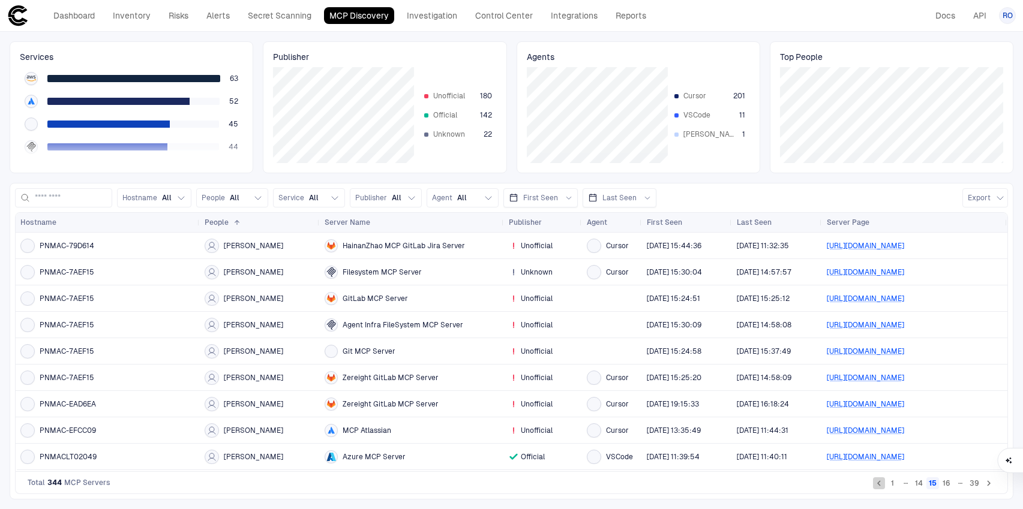
click at [877, 488] on icon "Go to previous page" at bounding box center [879, 483] width 11 height 11
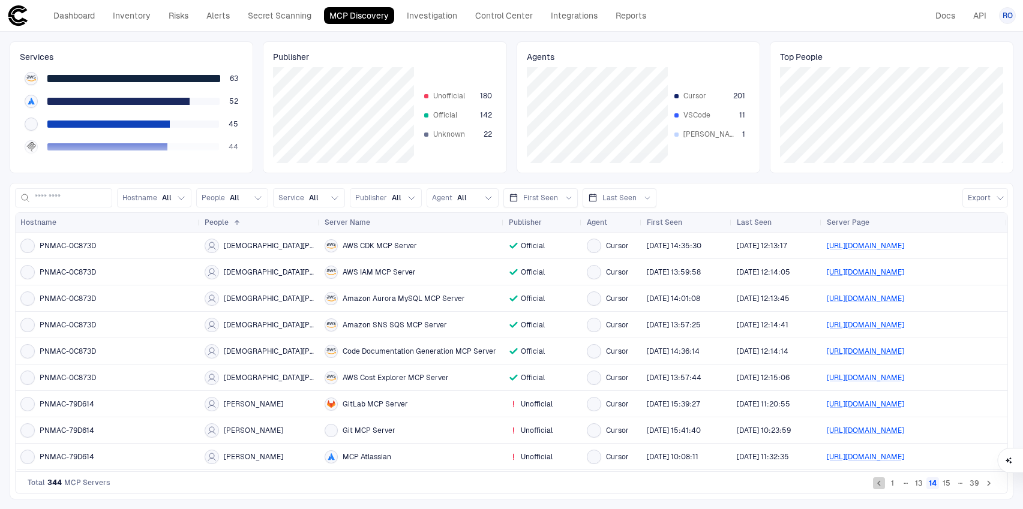
click at [877, 488] on icon "Go to previous page" at bounding box center [879, 483] width 11 height 11
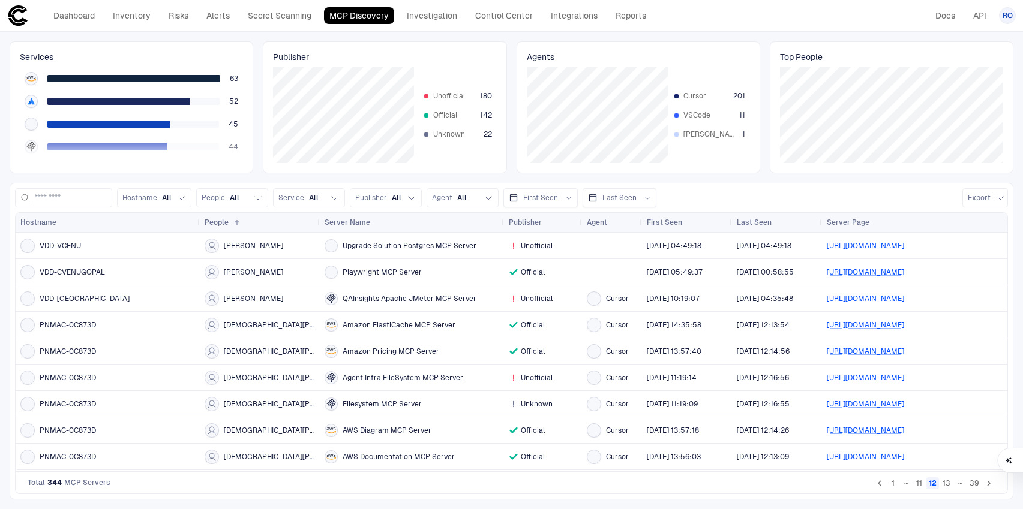
click at [877, 488] on icon "Go to previous page" at bounding box center [879, 483] width 11 height 11
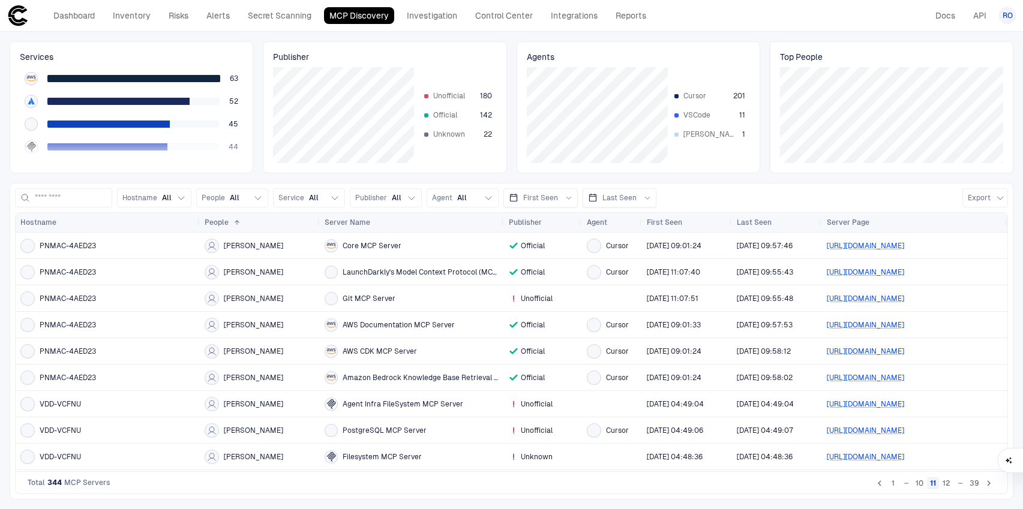
click at [880, 484] on icon "Go to previous page" at bounding box center [879, 483] width 11 height 11
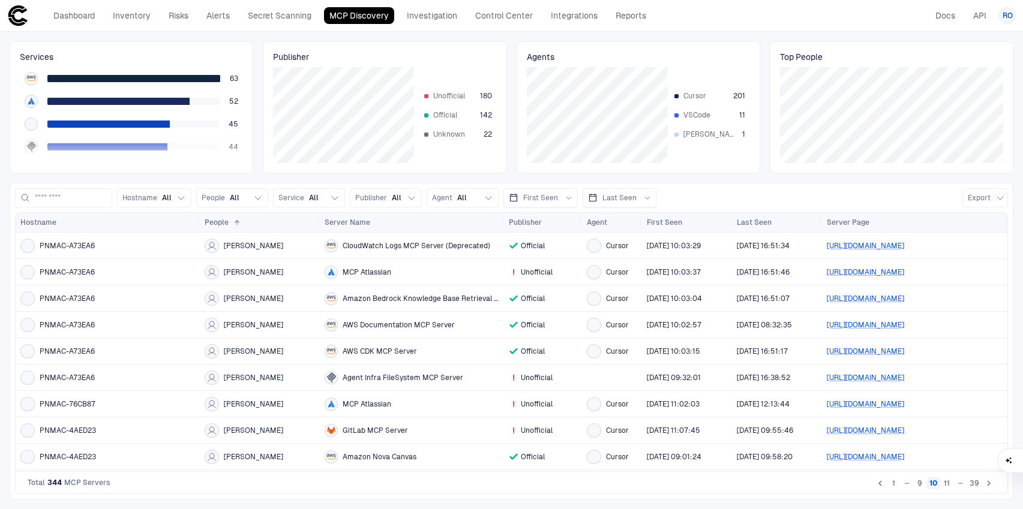
drag, startPoint x: 880, startPoint y: 484, endPoint x: 701, endPoint y: 484, distance: 178.8
click at [702, 482] on div "Total 344 MCP Servers 1 … 9 10 11 … 39" at bounding box center [511, 483] width 993 height 22
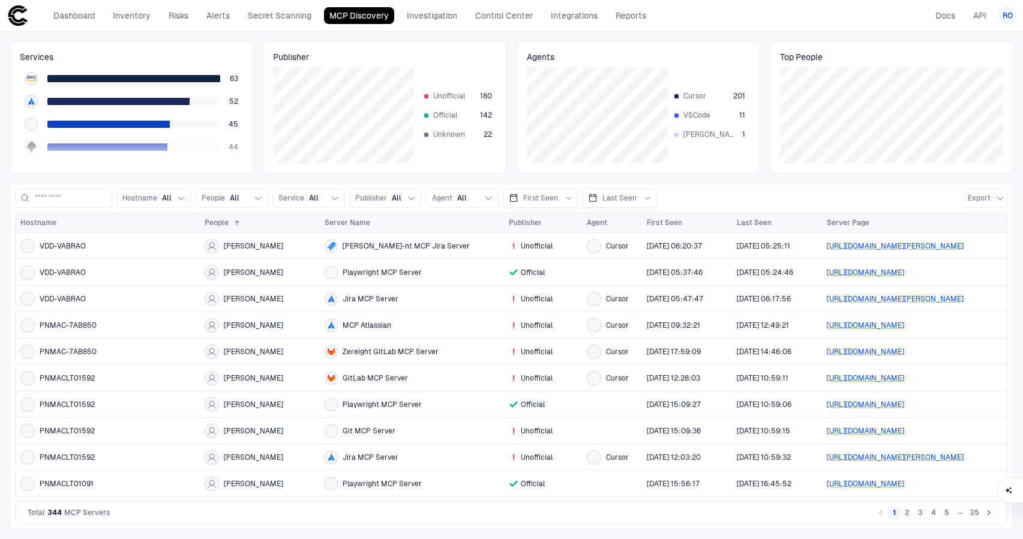
click at [906, 509] on button "2" at bounding box center [907, 512] width 12 height 12
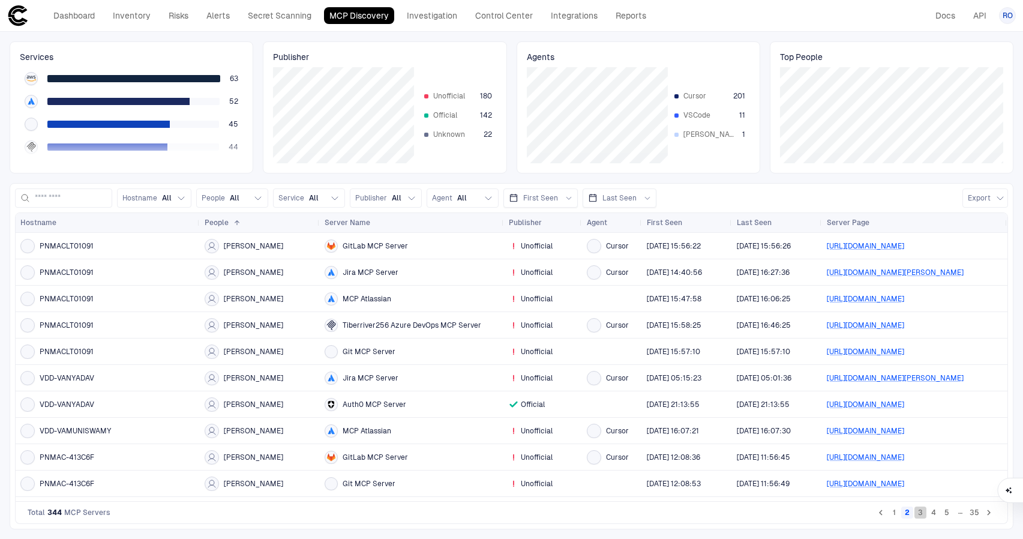
click at [920, 509] on button "3" at bounding box center [920, 512] width 12 height 12
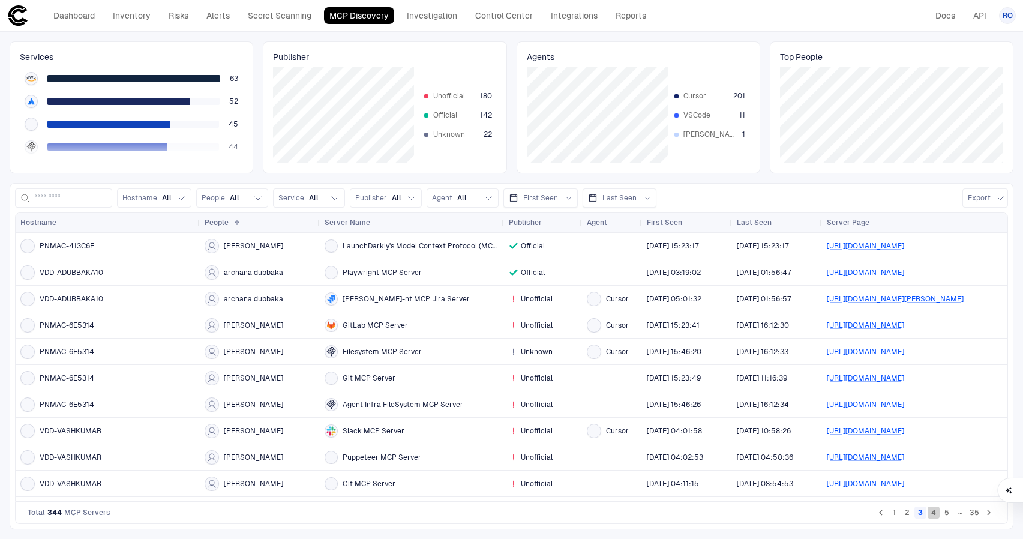
click at [930, 509] on button "4" at bounding box center [934, 512] width 12 height 12
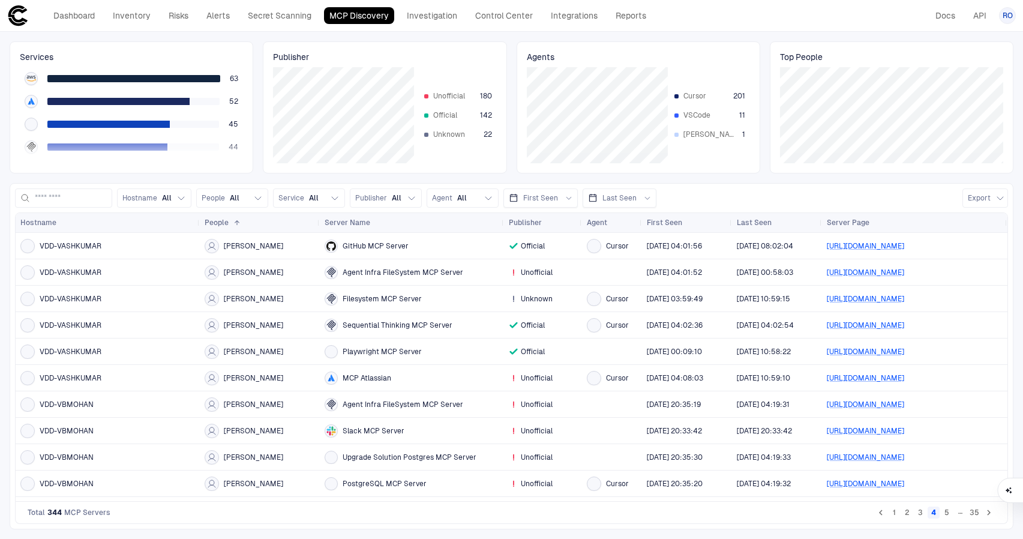
click at [947, 509] on button "5" at bounding box center [947, 512] width 12 height 12
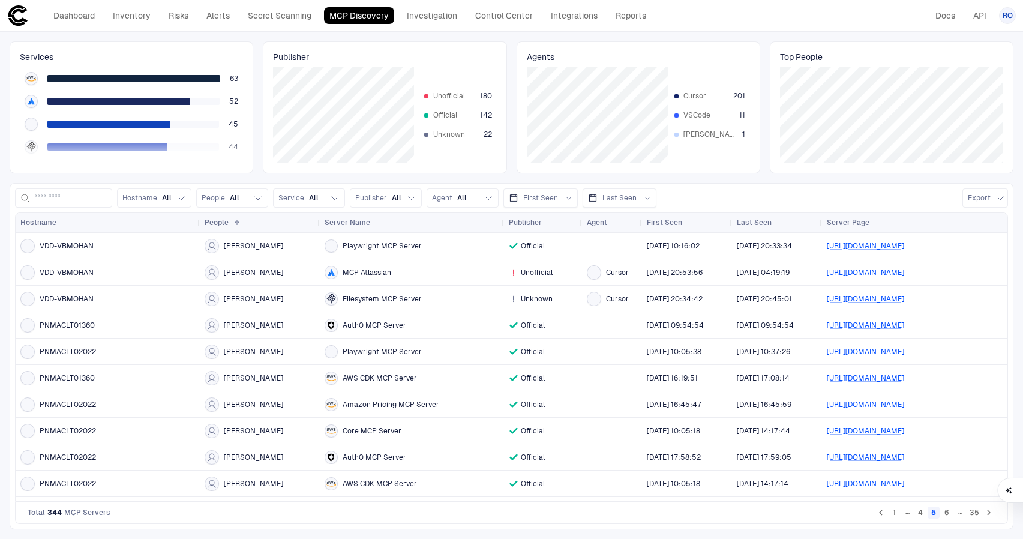
click at [987, 509] on icon "Go to next page" at bounding box center [988, 512] width 11 height 11
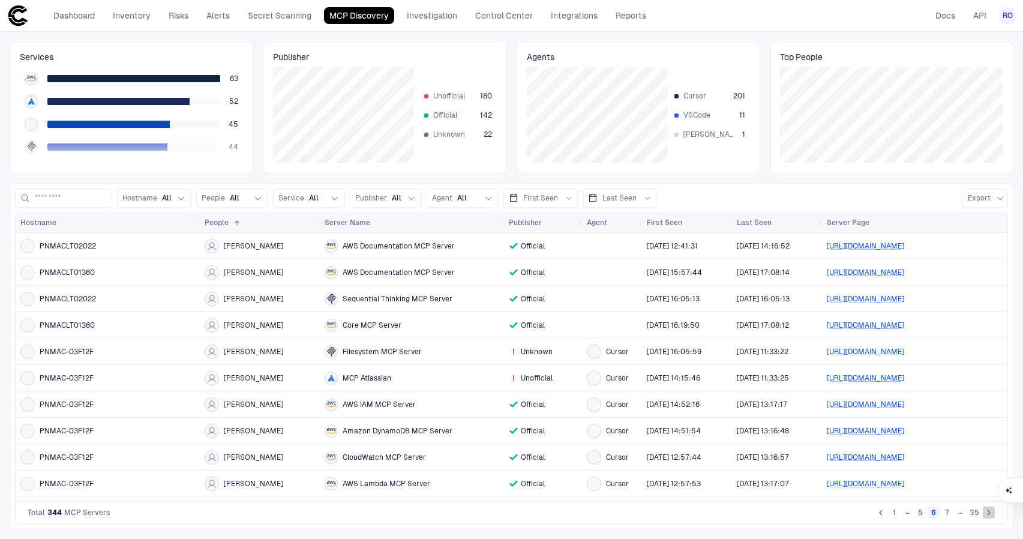
click at [989, 509] on icon "Go to next page" at bounding box center [989, 512] width 4 height 5
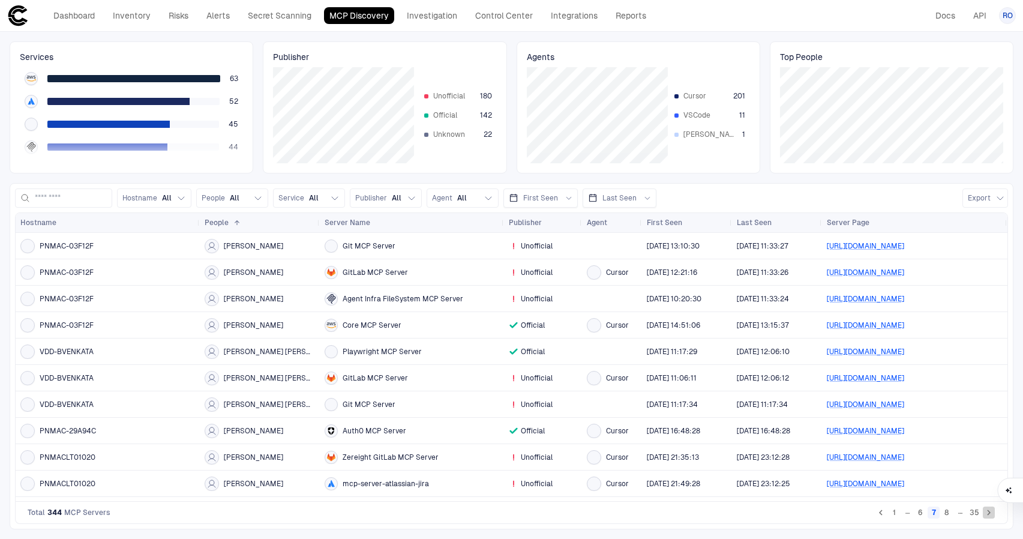
click at [989, 509] on icon "Go to next page" at bounding box center [989, 512] width 4 height 5
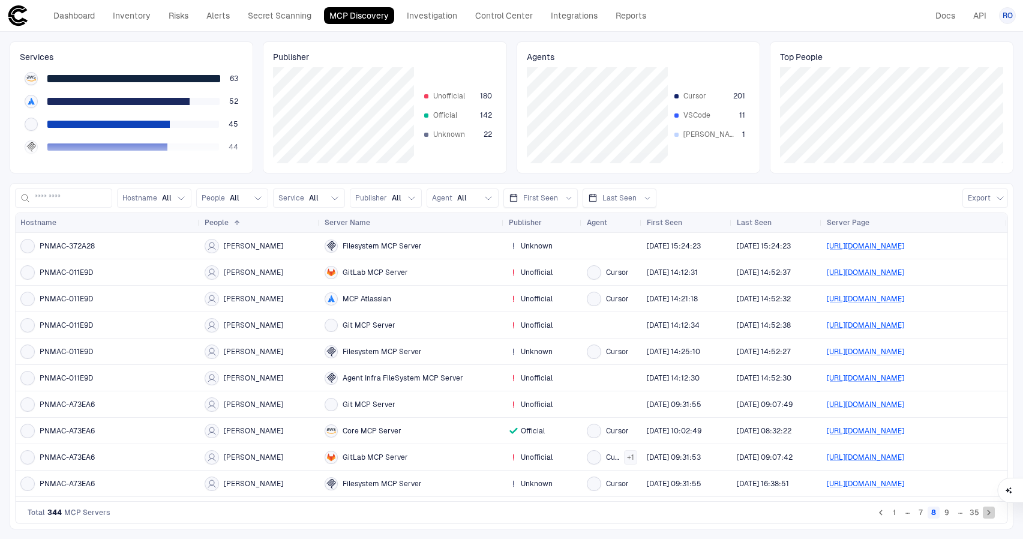
click at [989, 509] on icon "Go to next page" at bounding box center [989, 512] width 4 height 5
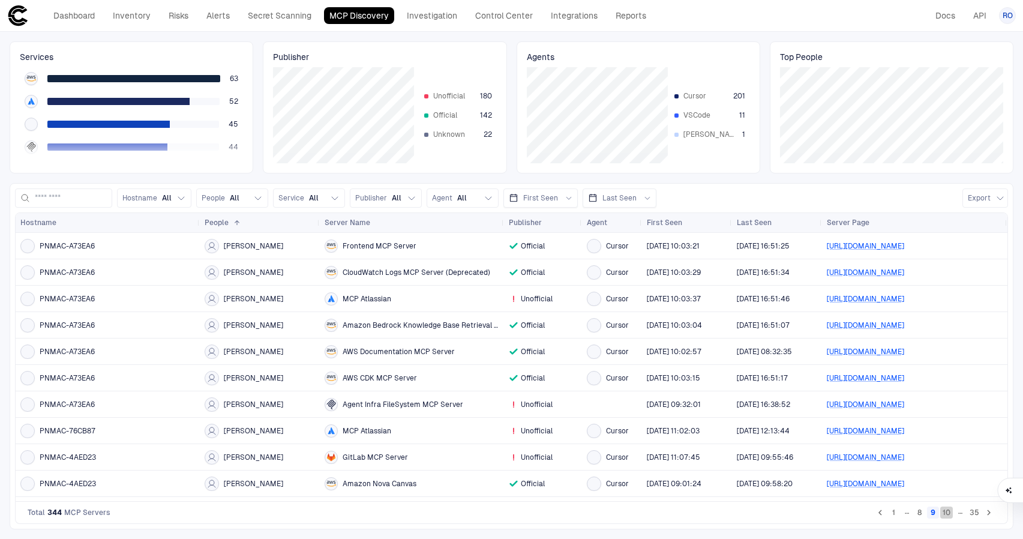
click at [949, 509] on button "10" at bounding box center [946, 512] width 13 height 12
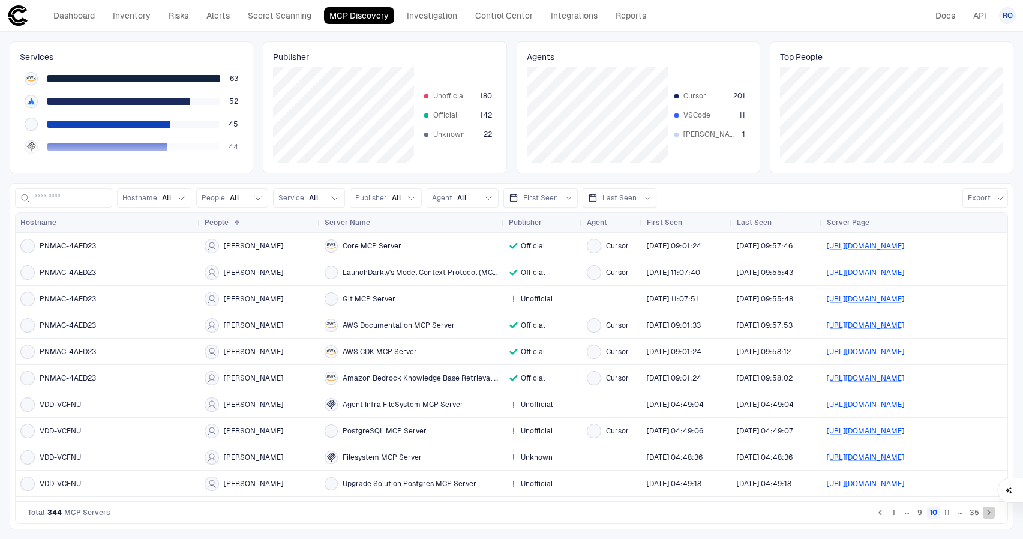
click at [991, 509] on icon "Go to next page" at bounding box center [988, 512] width 11 height 11
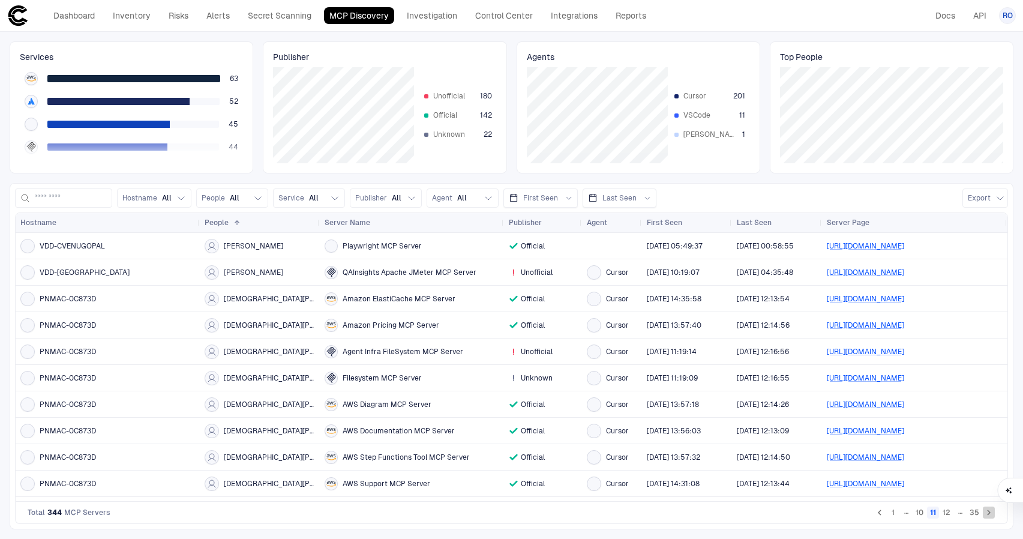
click at [991, 509] on icon "Go to next page" at bounding box center [988, 512] width 11 height 11
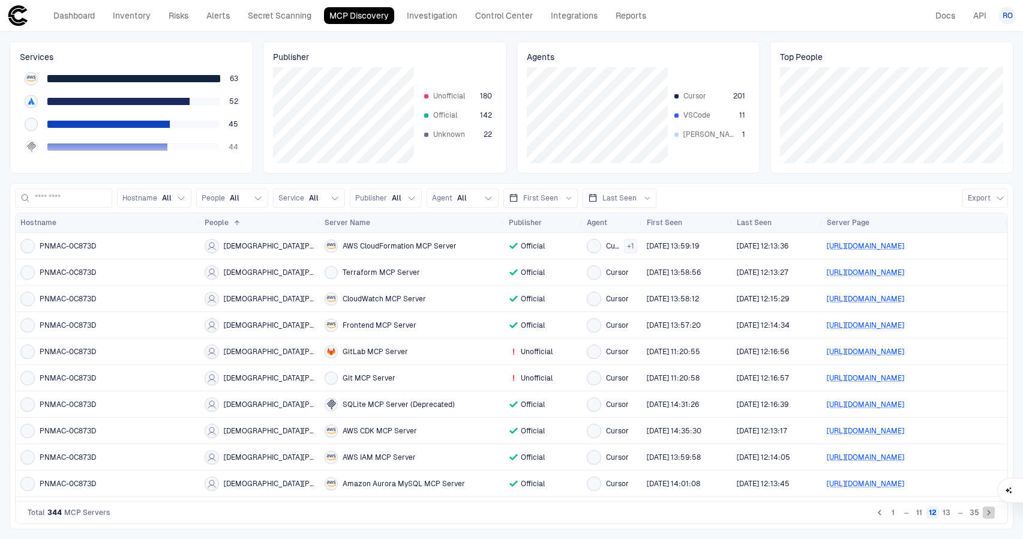
click at [991, 509] on icon "Go to next page" at bounding box center [988, 512] width 11 height 11
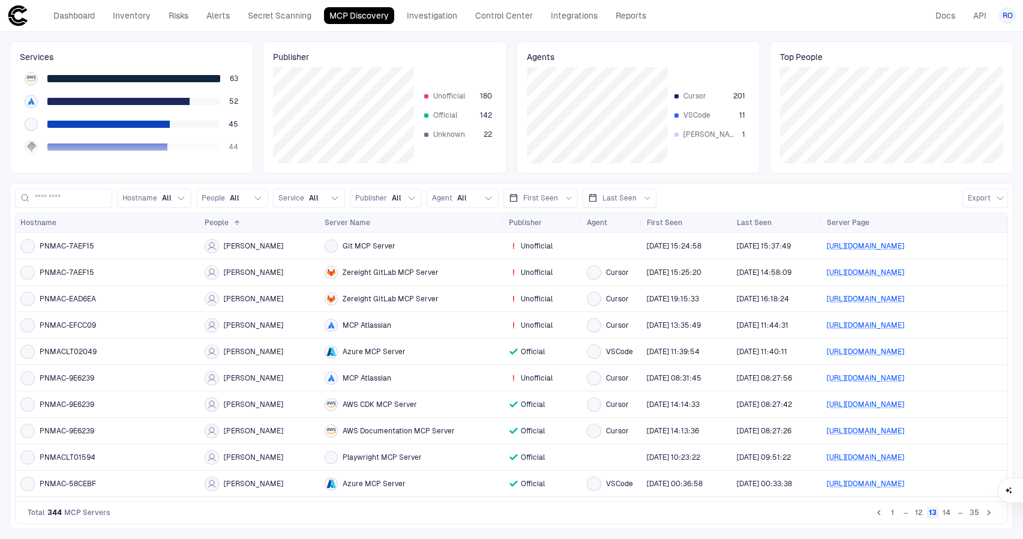
click at [991, 509] on icon "Go to next page" at bounding box center [988, 512] width 11 height 11
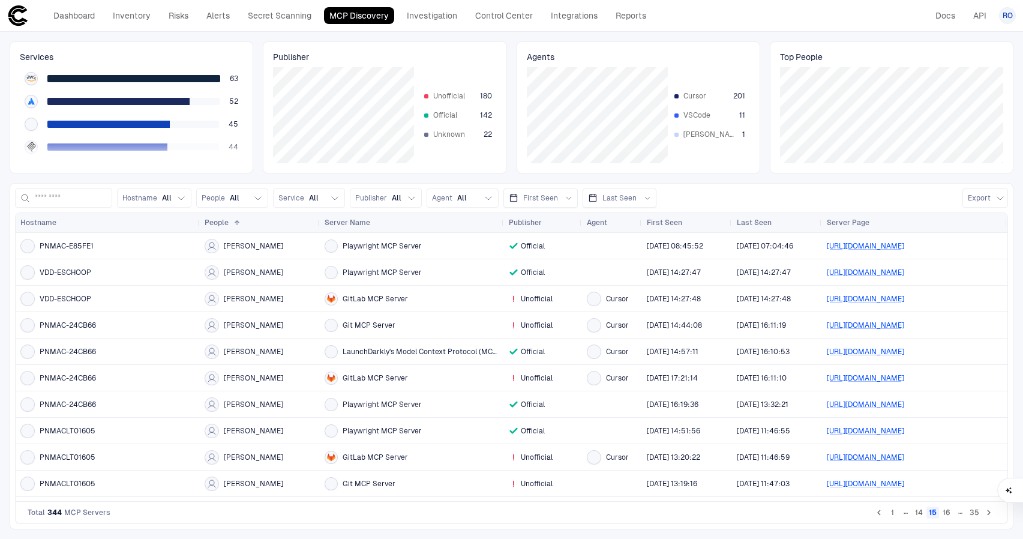
click at [991, 509] on icon "Go to next page" at bounding box center [988, 512] width 11 height 11
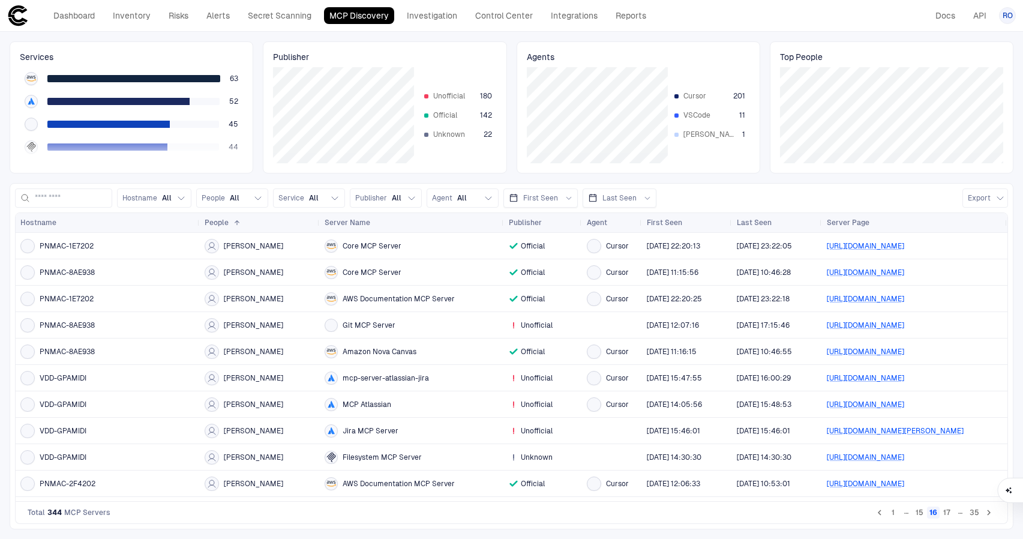
click at [991, 509] on icon "Go to next page" at bounding box center [988, 512] width 11 height 11
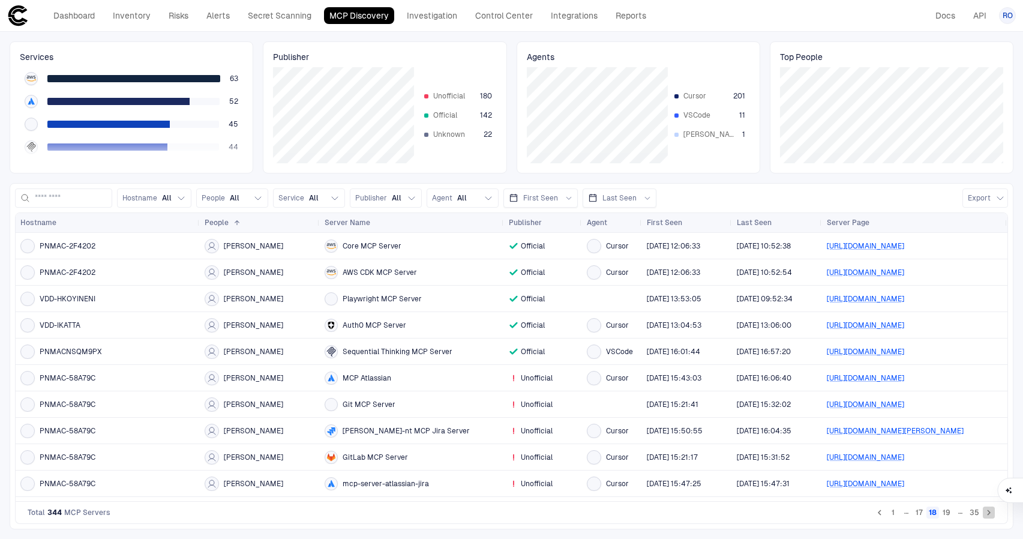
click at [991, 509] on icon "Go to next page" at bounding box center [988, 512] width 11 height 11
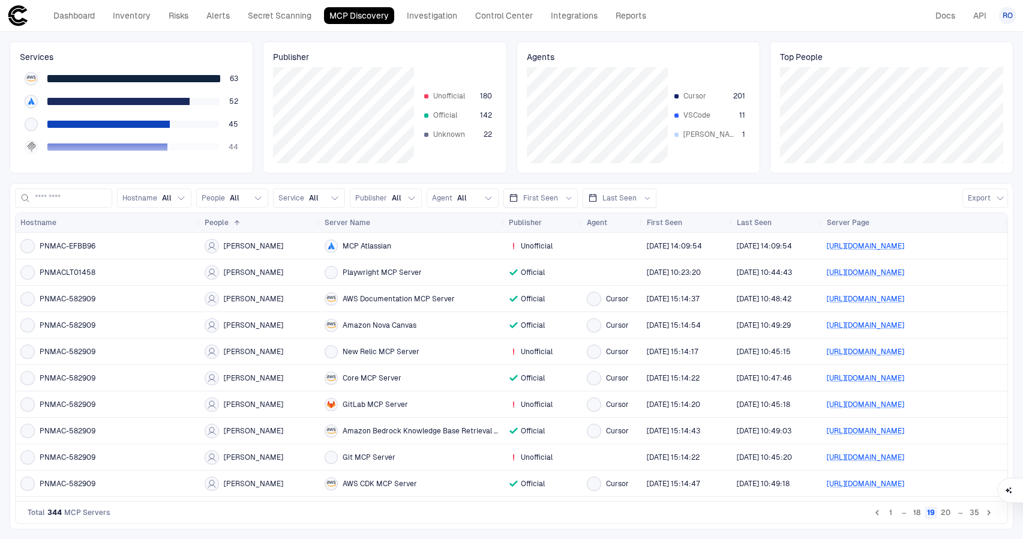
click at [878, 509] on icon "Go to previous page" at bounding box center [877, 512] width 11 height 11
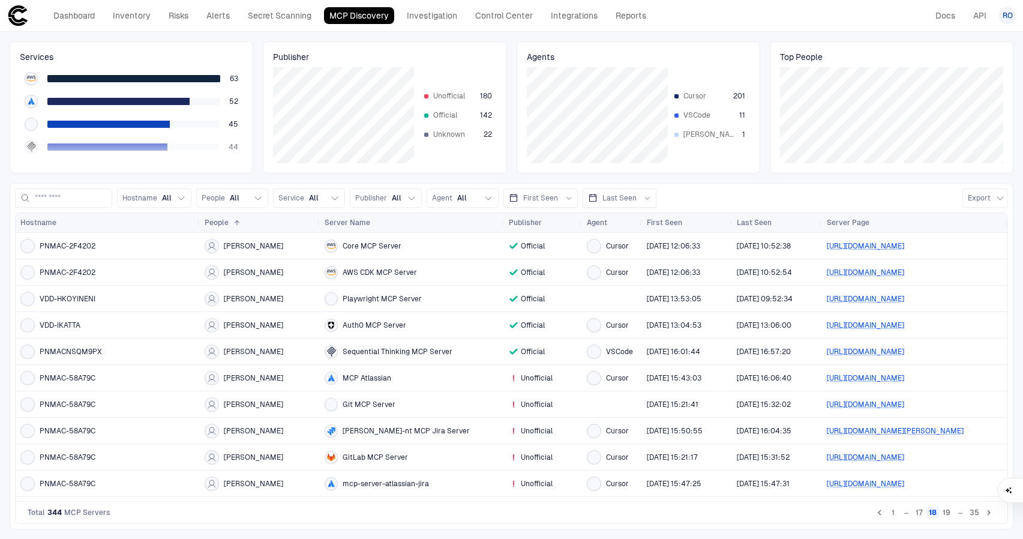
click at [946, 509] on button "19" at bounding box center [946, 512] width 13 height 12
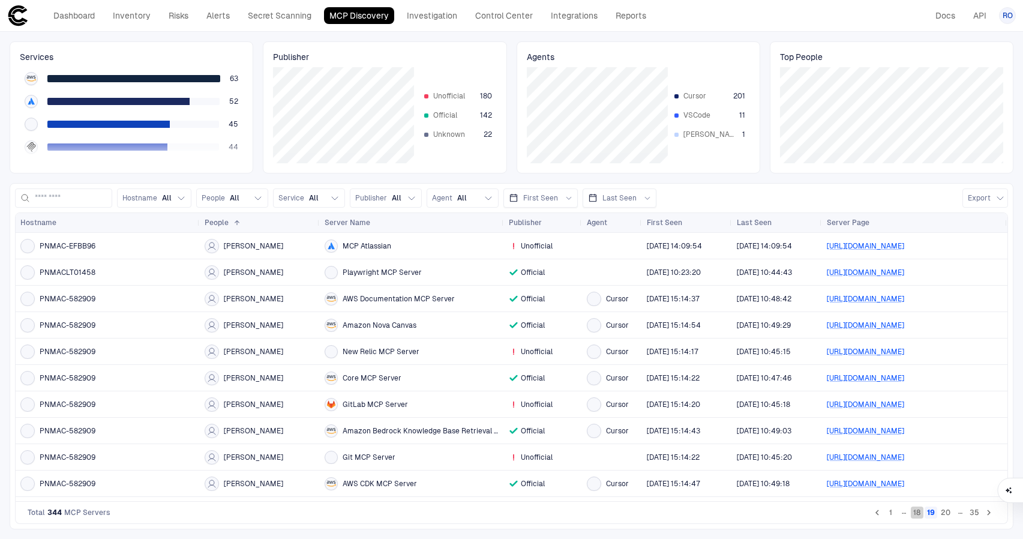
click at [919, 509] on button "18" at bounding box center [917, 512] width 13 height 12
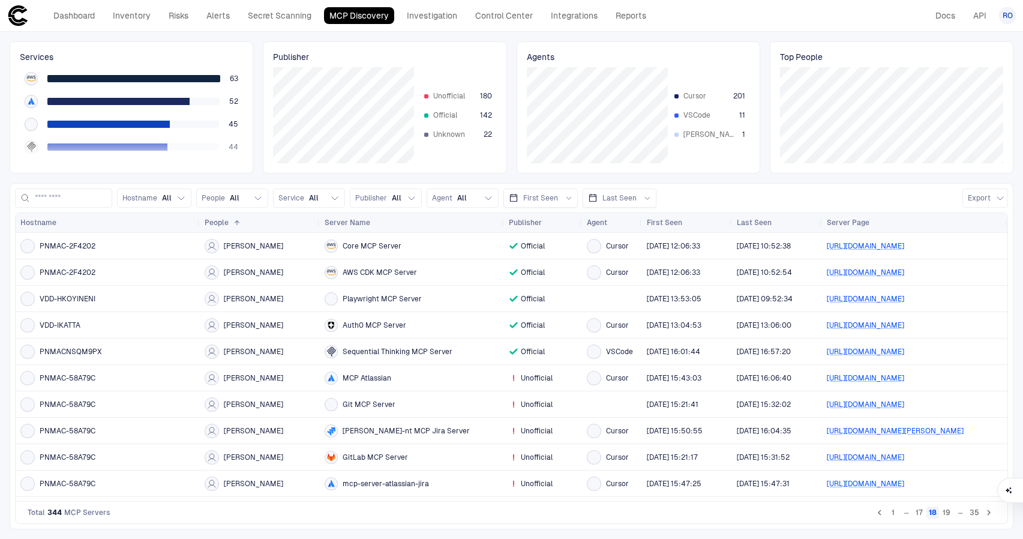
click at [893, 509] on button "1" at bounding box center [893, 512] width 12 height 12
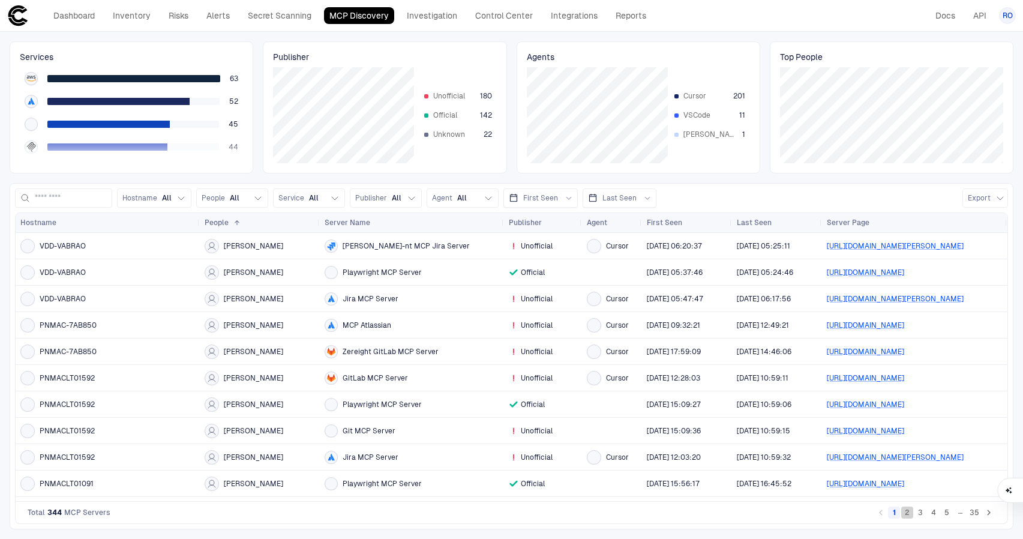
click at [908, 509] on button "2" at bounding box center [907, 512] width 12 height 12
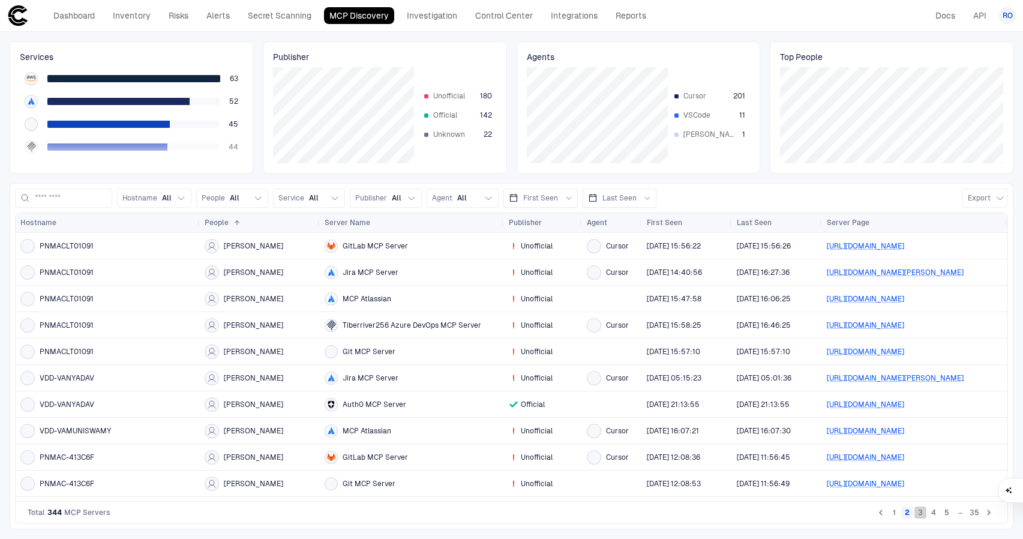
click at [922, 509] on button "3" at bounding box center [920, 512] width 12 height 12
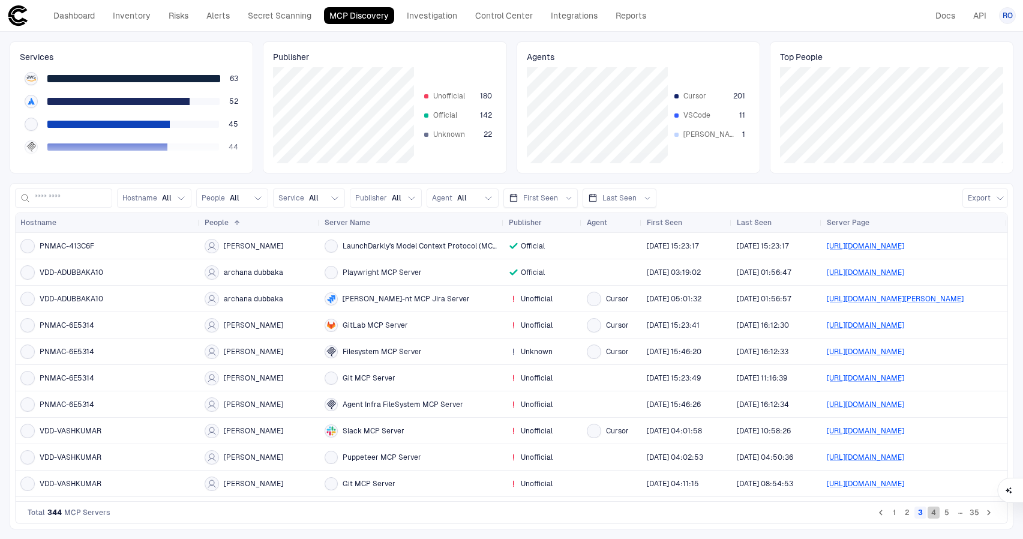
click at [934, 509] on button "4" at bounding box center [934, 512] width 12 height 12
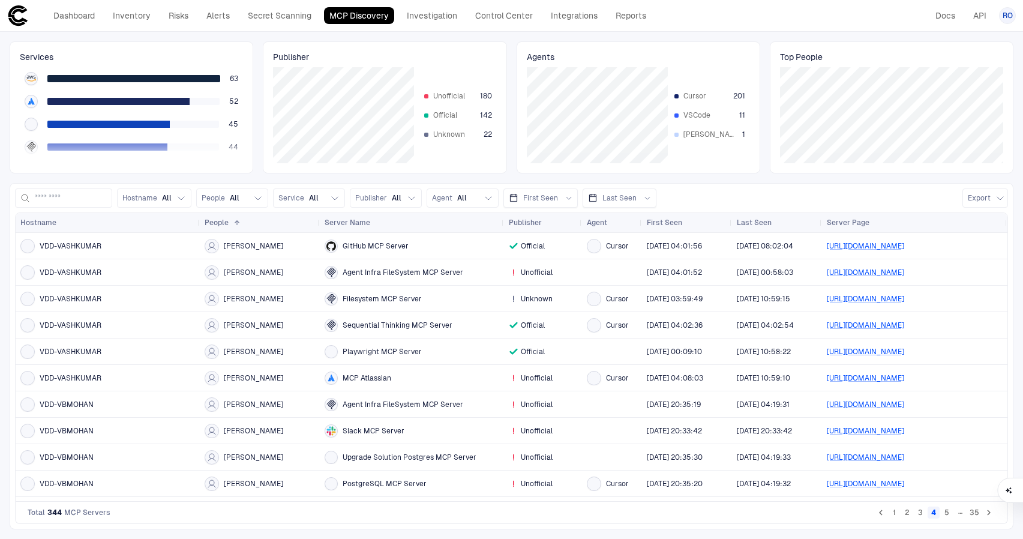
click at [946, 509] on button "5" at bounding box center [947, 512] width 12 height 12
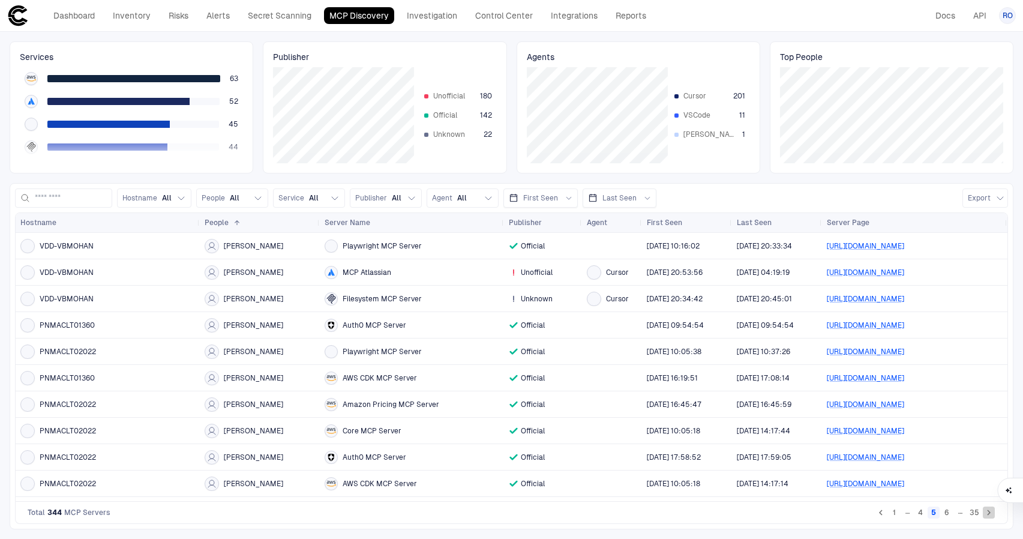
click at [989, 509] on icon "Go to next page" at bounding box center [988, 512] width 11 height 11
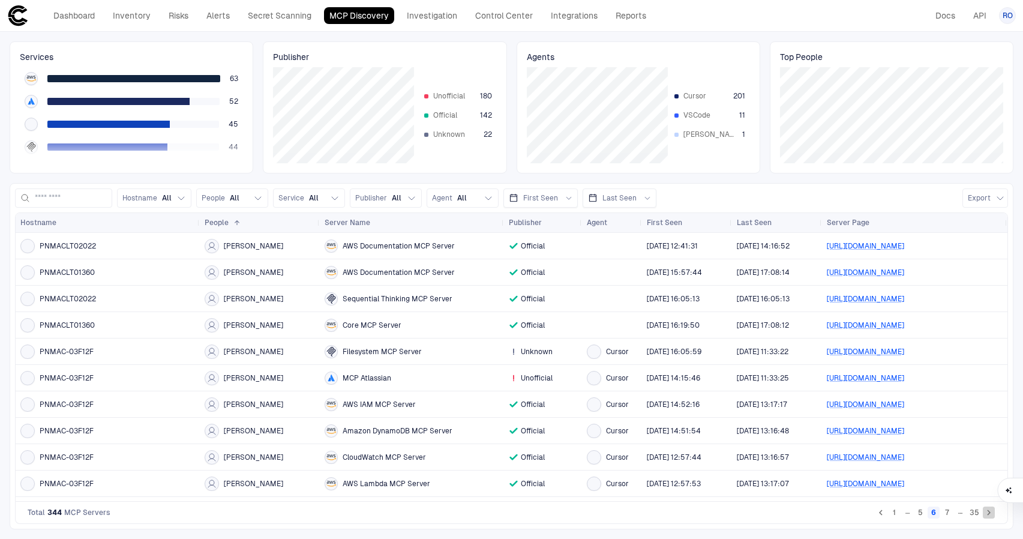
click at [989, 509] on icon "Go to next page" at bounding box center [988, 512] width 11 height 11
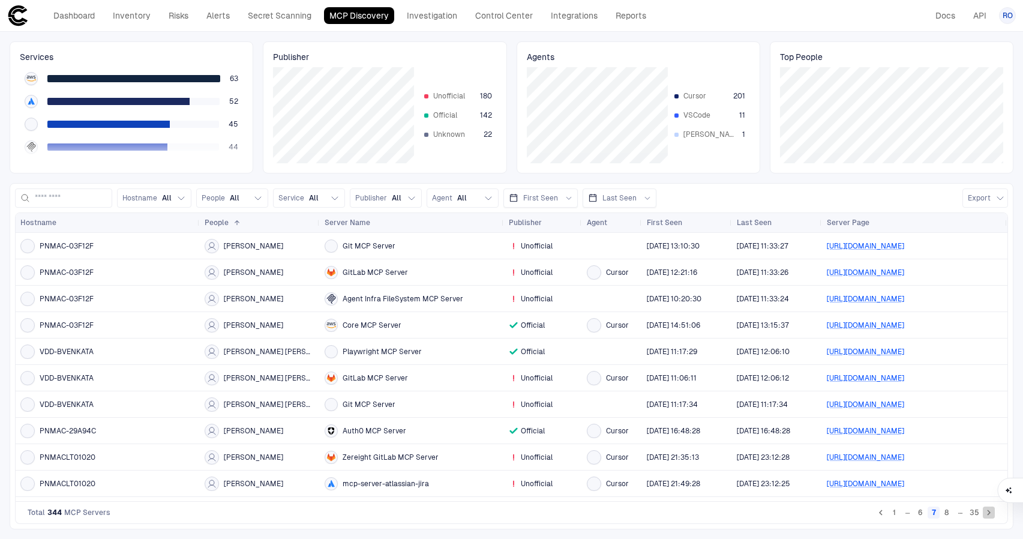
click at [989, 509] on icon "Go to next page" at bounding box center [988, 512] width 11 height 11
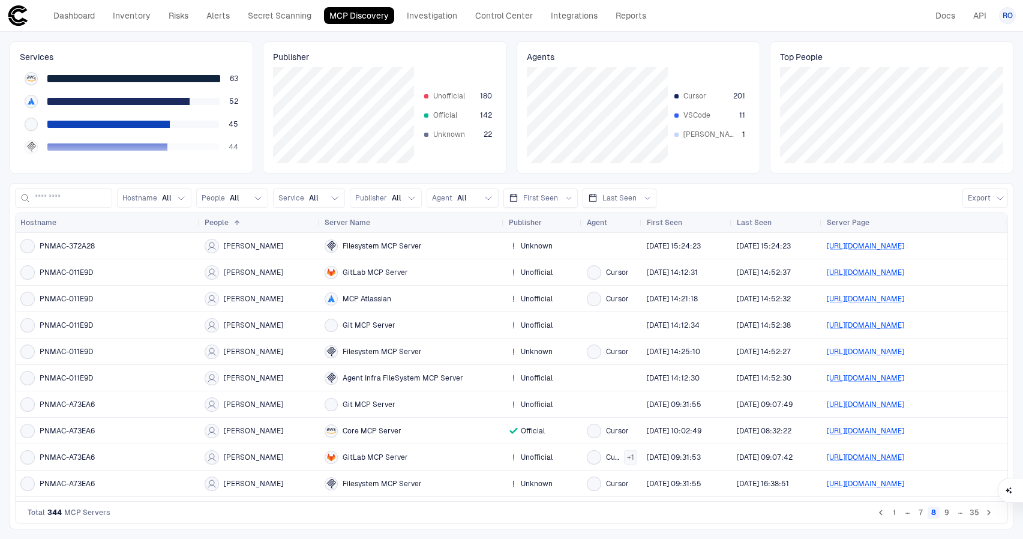
click at [946, 509] on button "9" at bounding box center [947, 512] width 12 height 12
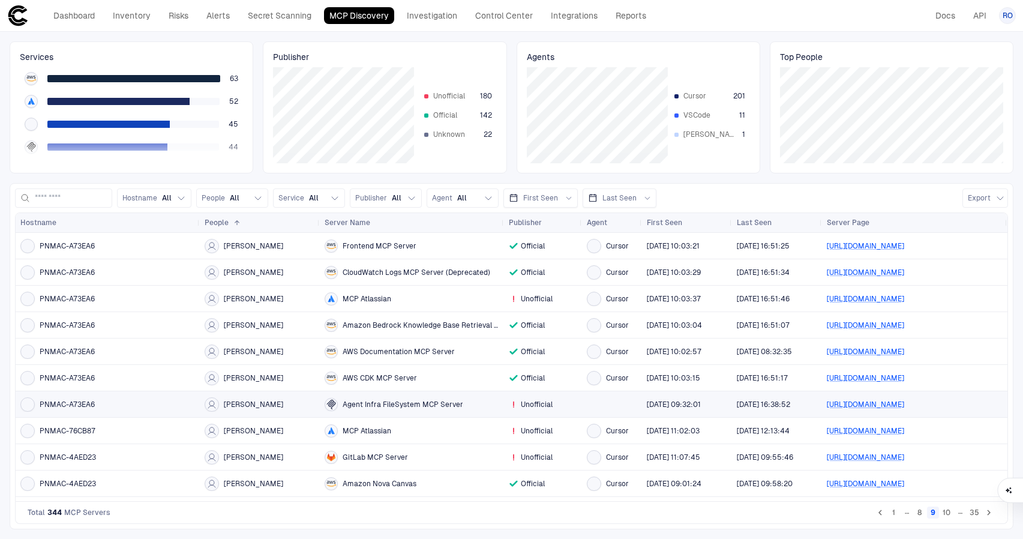
click at [422, 410] on div "Agent Infra FileSystem MCP Server" at bounding box center [412, 404] width 175 height 13
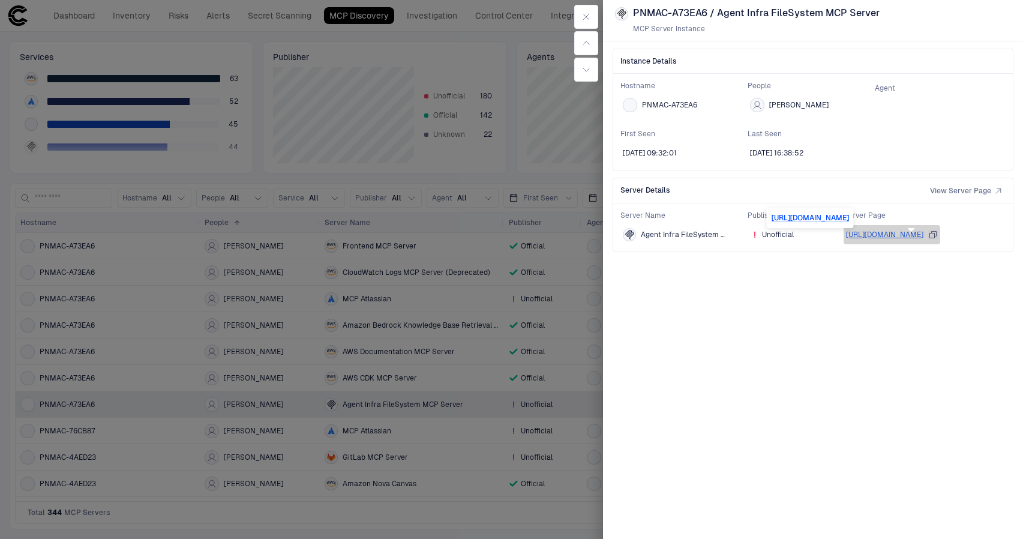
click at [920, 235] on link "[URL][DOMAIN_NAME]" at bounding box center [884, 234] width 77 height 8
click at [585, 13] on icon "button" at bounding box center [586, 17] width 10 height 10
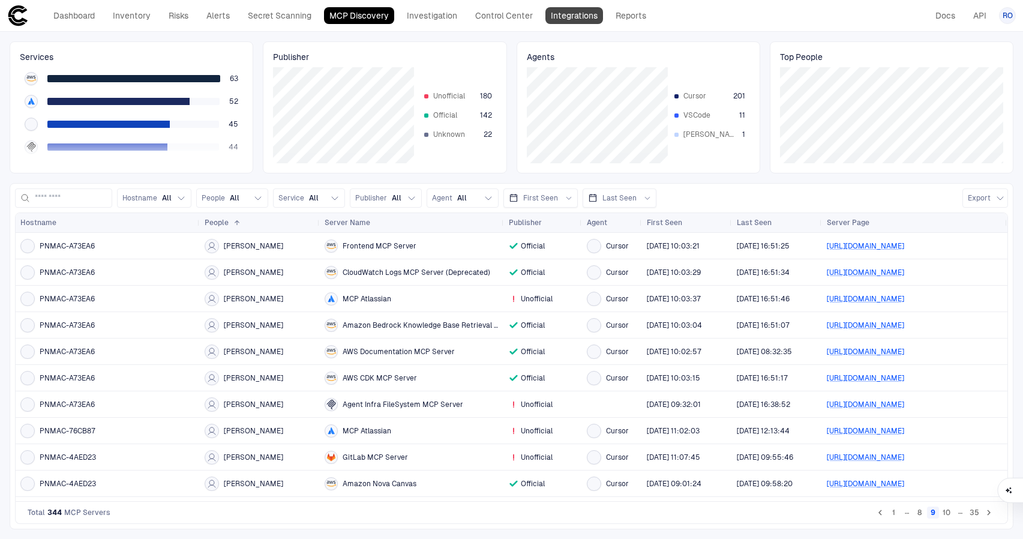
click at [575, 14] on link "Integrations" at bounding box center [574, 15] width 58 height 17
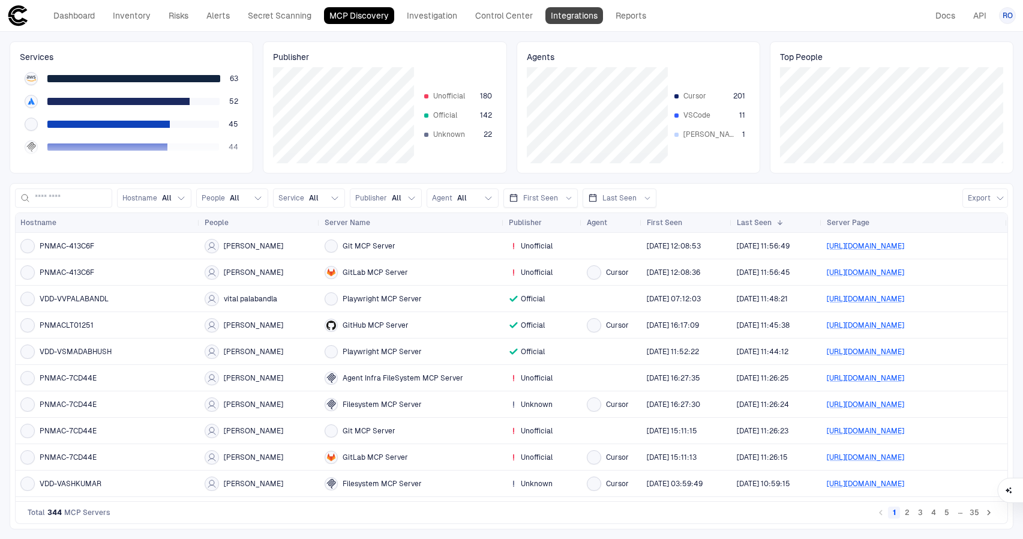
click at [584, 17] on link "Integrations" at bounding box center [574, 15] width 58 height 17
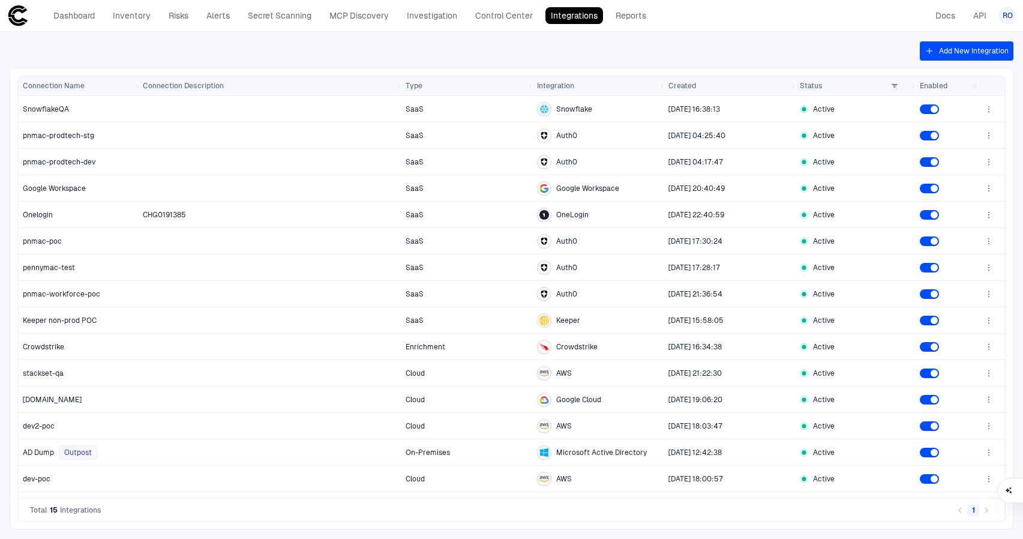
click at [789, 51] on div "Add New Integration Drag here to set row groups Drag here to set column labels …" at bounding box center [511, 285] width 1023 height 507
click at [956, 509] on div "Add New Integration Drag here to set row groups Drag here to set column labels …" at bounding box center [511, 285] width 1023 height 507
click at [20, 12] on icon at bounding box center [18, 16] width 22 height 22
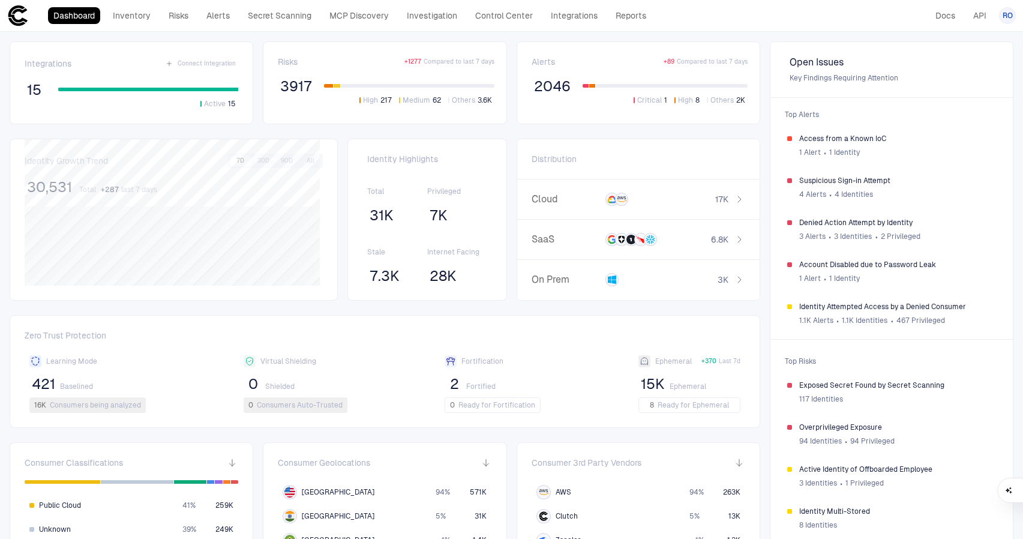
click at [496, 293] on div "Identity Highlights Total 31K Privileged 7K Stale 7.3K Internet Facing 28K" at bounding box center [427, 220] width 160 height 162
click at [353, 13] on link "MCP Discovery" at bounding box center [359, 15] width 70 height 17
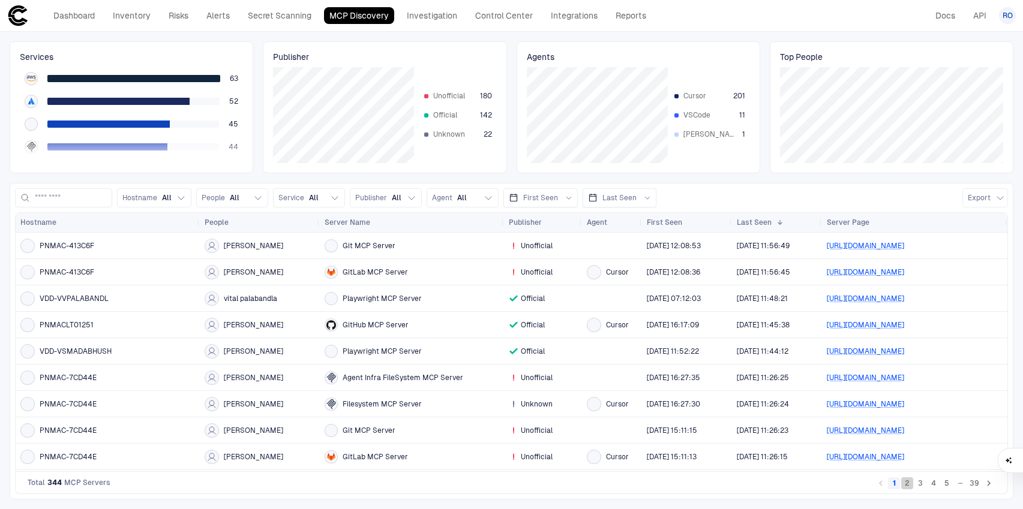
click at [910, 484] on button "2" at bounding box center [907, 484] width 12 height 12
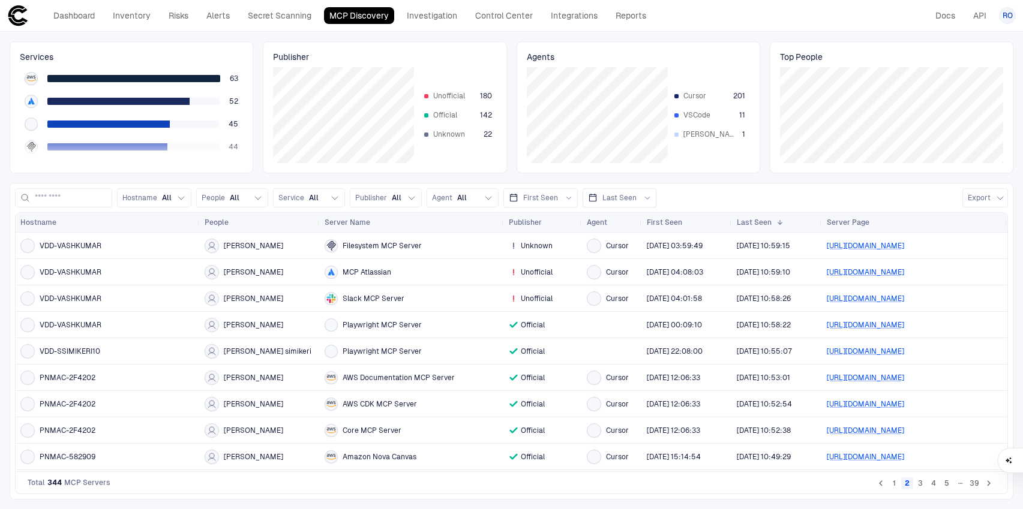
click at [916, 486] on button "3" at bounding box center [920, 484] width 12 height 12
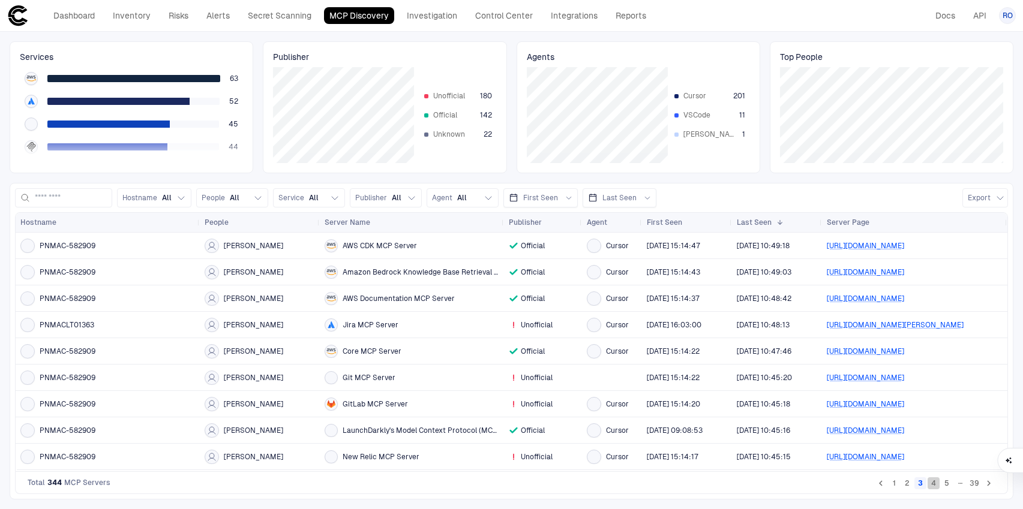
click at [934, 485] on button "4" at bounding box center [934, 484] width 12 height 12
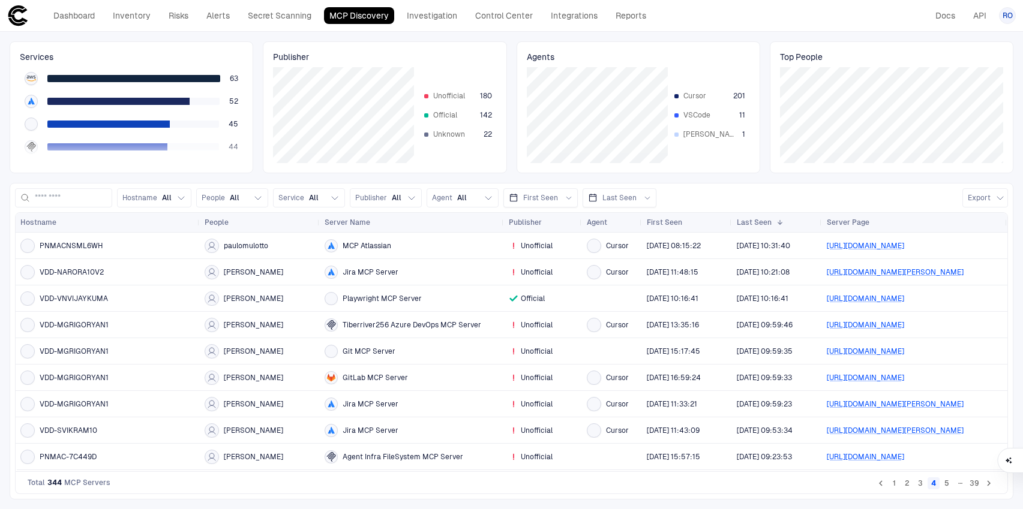
click at [944, 484] on button "5" at bounding box center [947, 484] width 12 height 12
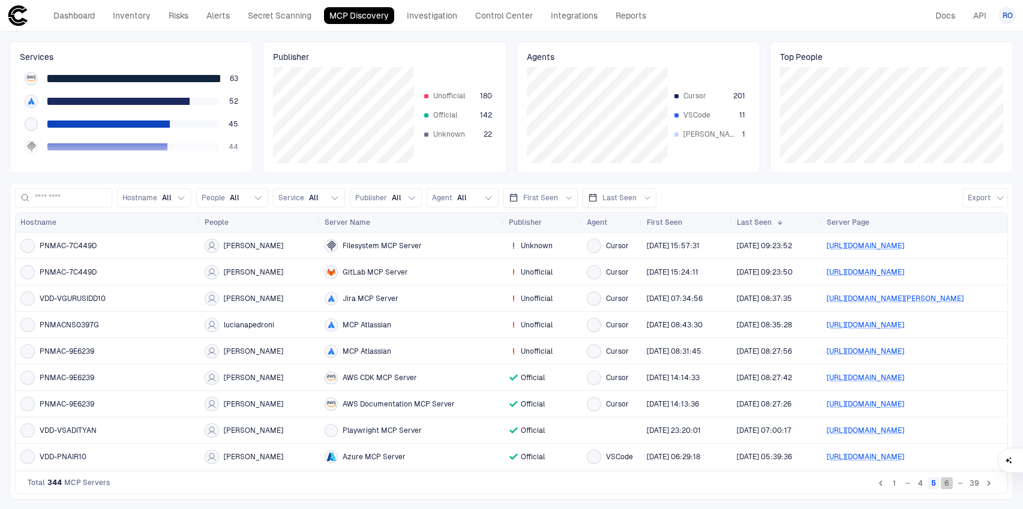
drag, startPoint x: 946, startPoint y: 486, endPoint x: 956, endPoint y: 485, distance: 10.2
click at [946, 486] on button "6" at bounding box center [947, 484] width 12 height 12
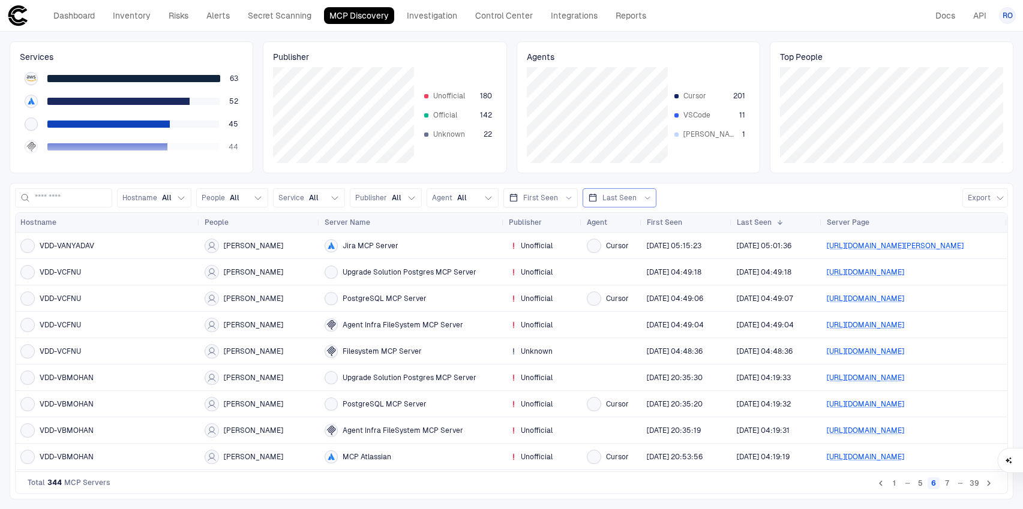
click at [634, 197] on span "Last Seen" at bounding box center [619, 198] width 34 height 10
click at [631, 133] on span "Last 30 Days" at bounding box center [635, 135] width 44 height 10
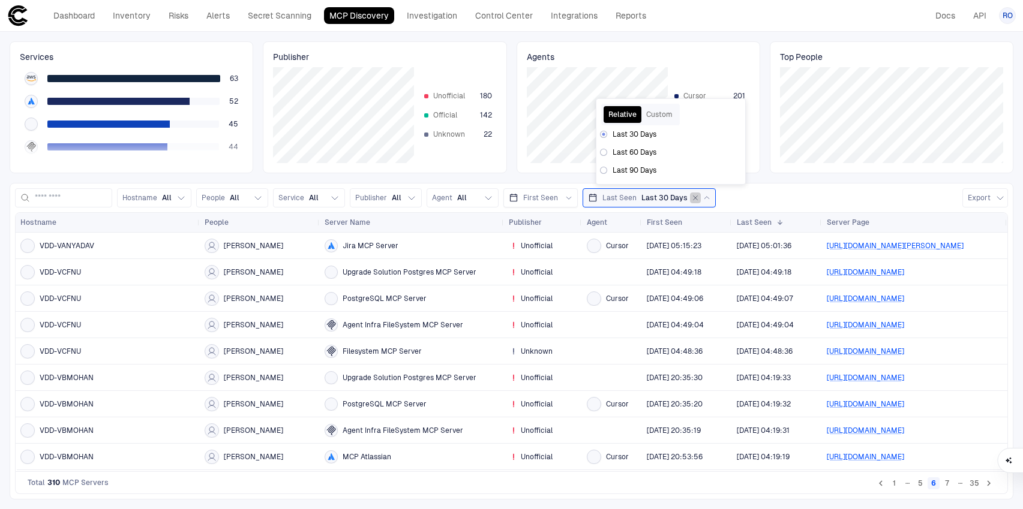
click at [699, 199] on icon "button" at bounding box center [695, 197] width 7 height 7
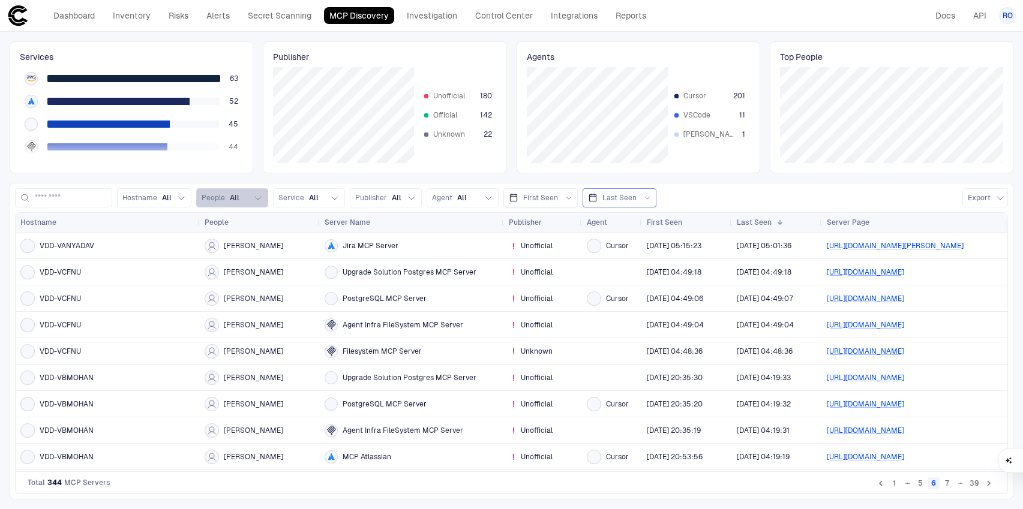
click at [247, 205] on button "People All" at bounding box center [232, 197] width 72 height 19
type input "*****"
click at [233, 250] on div at bounding box center [226, 249] width 14 height 14
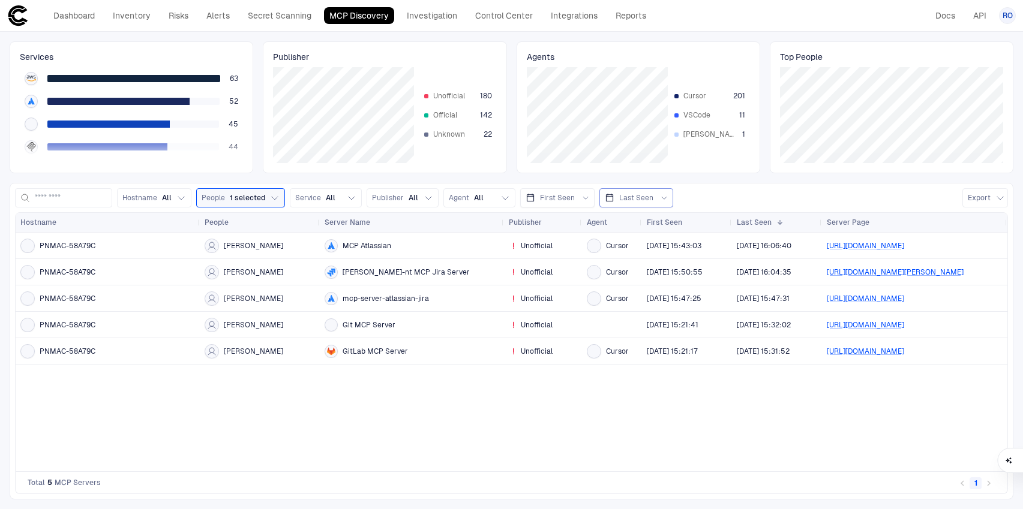
click at [265, 176] on div "Services 63 52 45 44 42 37 11 10 7 6 4 4 4 2 2 2 2 2 1 1 1 1 1 Publisher Unoffi…" at bounding box center [511, 271] width 1023 height 478
click at [160, 443] on div "PNMAC-58A79C [PERSON_NAME] Atlassian Unofficial Cursor [DATE] 15:43:03 [DATE] 1…" at bounding box center [512, 352] width 992 height 239
click at [352, 425] on div "PNMAC-58A79C [PERSON_NAME] Atlassian Unofficial Cursor [DATE] 15:43:03 [DATE] 1…" at bounding box center [512, 352] width 992 height 239
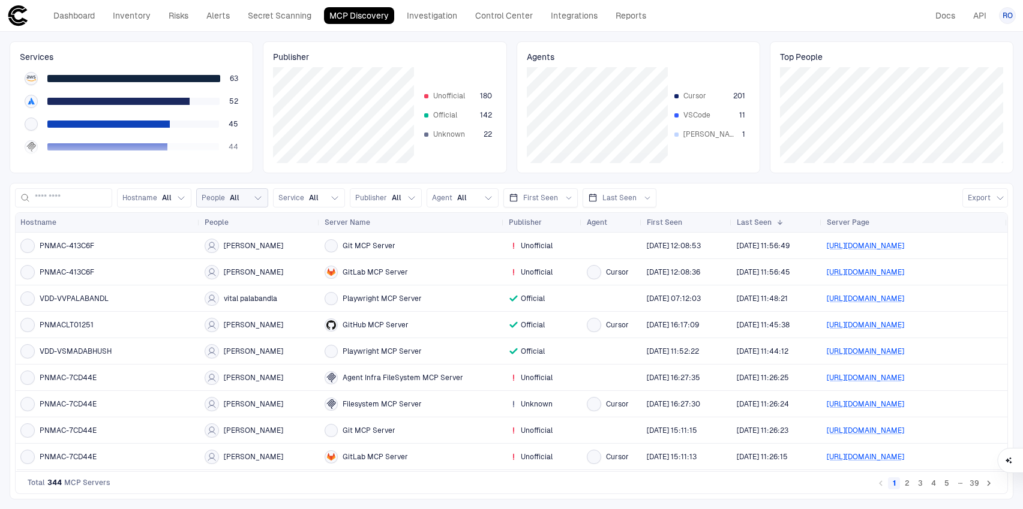
click at [225, 196] on span "People" at bounding box center [213, 198] width 23 height 10
click at [248, 228] on input at bounding box center [278, 224] width 119 height 16
type input "*****"
click at [248, 247] on div "[PERSON_NAME]" at bounding box center [258, 249] width 79 height 14
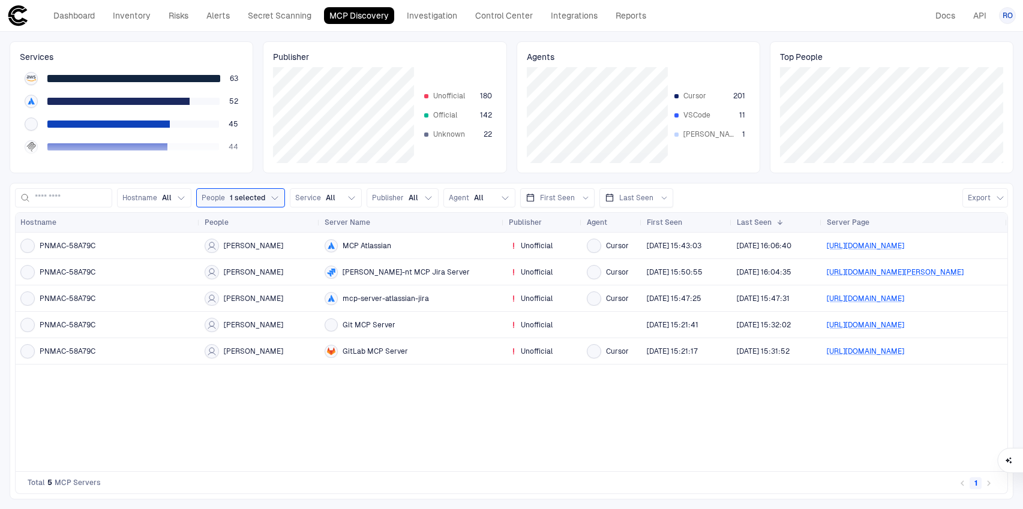
click at [608, 442] on div "PNMAC-58A79C [PERSON_NAME] Atlassian Unofficial Cursor [DATE] 15:43:03 [DATE] 1…" at bounding box center [512, 352] width 992 height 239
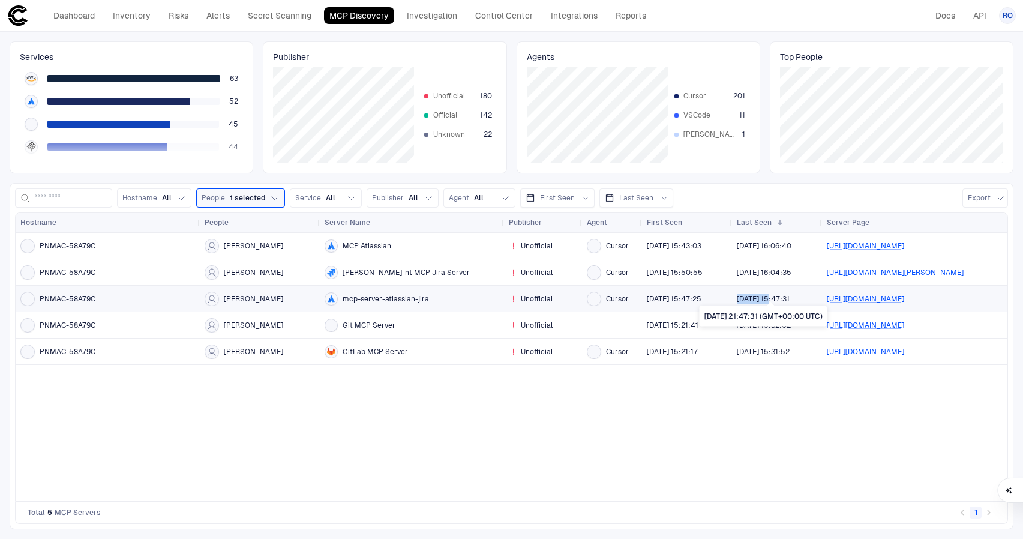
drag, startPoint x: 736, startPoint y: 300, endPoint x: 775, endPoint y: 300, distance: 39.6
click at [775, 300] on div "[DATE] 15:47:31" at bounding box center [777, 299] width 90 height 26
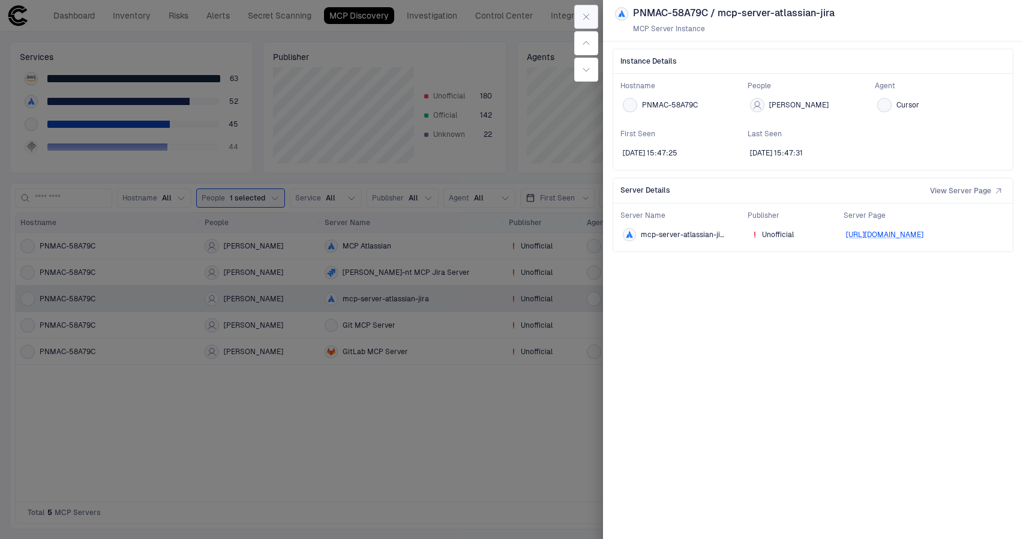
click at [581, 15] on icon "button" at bounding box center [586, 17] width 10 height 10
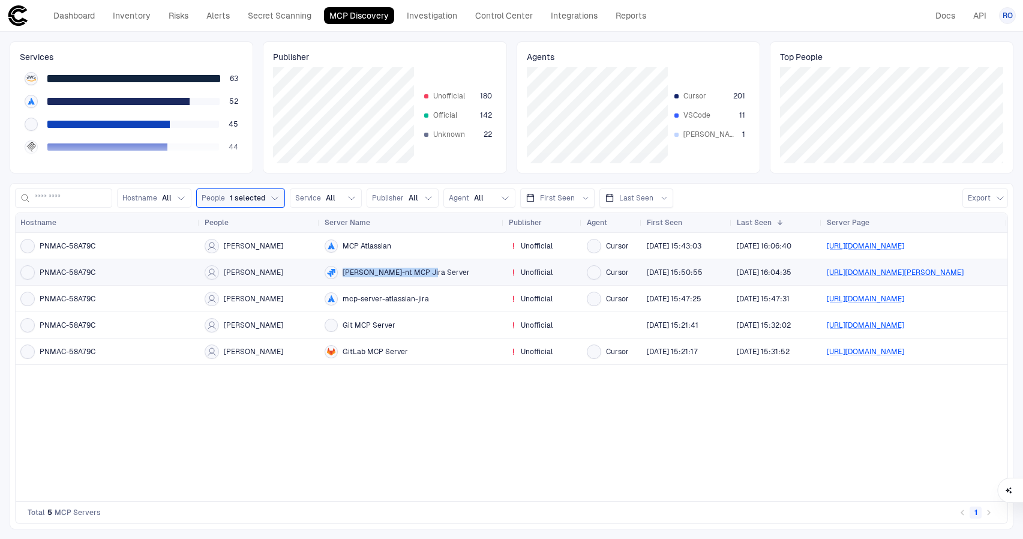
drag, startPoint x: 428, startPoint y: 273, endPoint x: 343, endPoint y: 272, distance: 85.2
click at [343, 272] on div "[PERSON_NAME]-nt MCP Jira Server" at bounding box center [412, 272] width 175 height 13
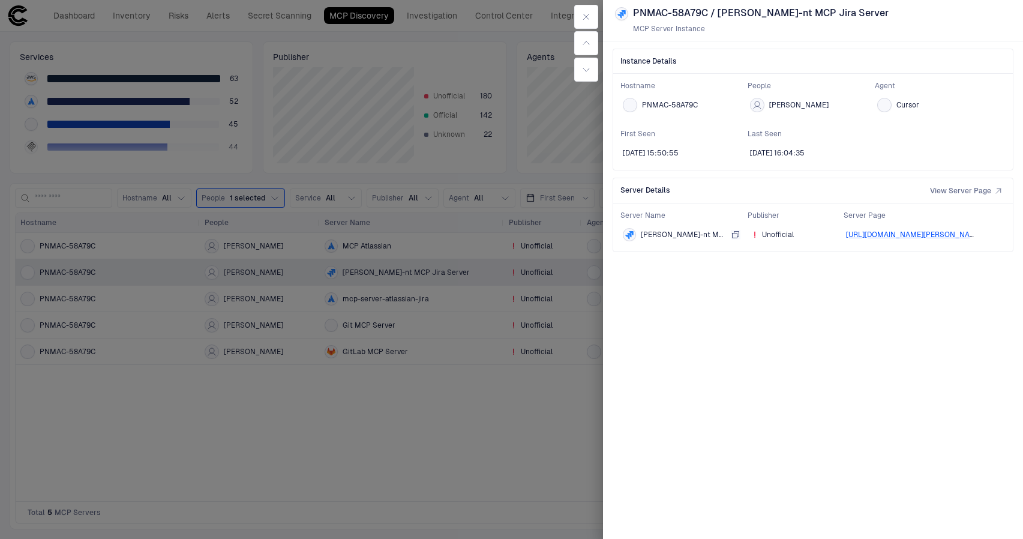
click at [735, 236] on icon "button" at bounding box center [735, 234] width 7 height 7
click at [254, 484] on div at bounding box center [511, 269] width 1023 height 539
